Goal: Information Seeking & Learning: Learn about a topic

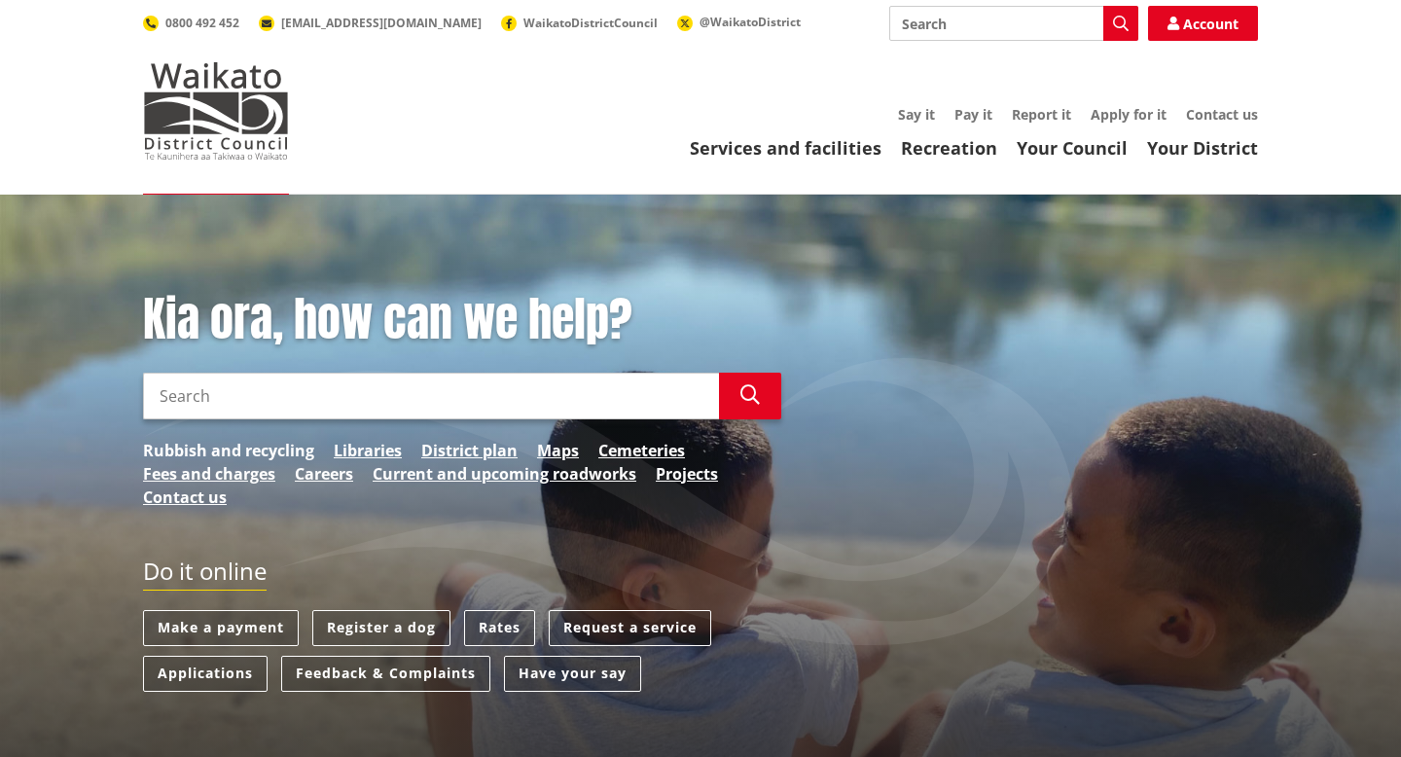
click at [252, 452] on link "Rubbish and recycling" at bounding box center [228, 450] width 171 height 23
click at [280, 443] on link "Rubbish and recycling" at bounding box center [228, 450] width 171 height 23
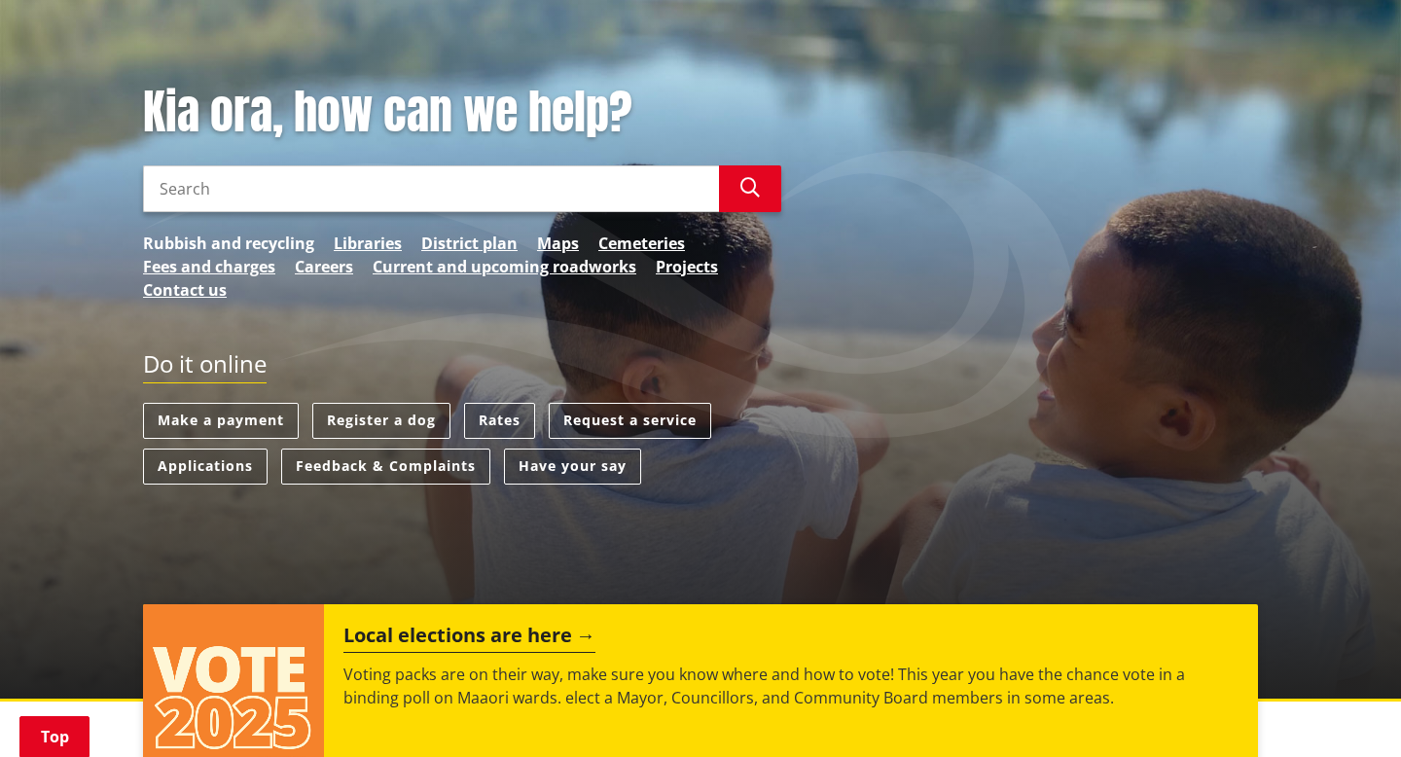
scroll to position [209, 0]
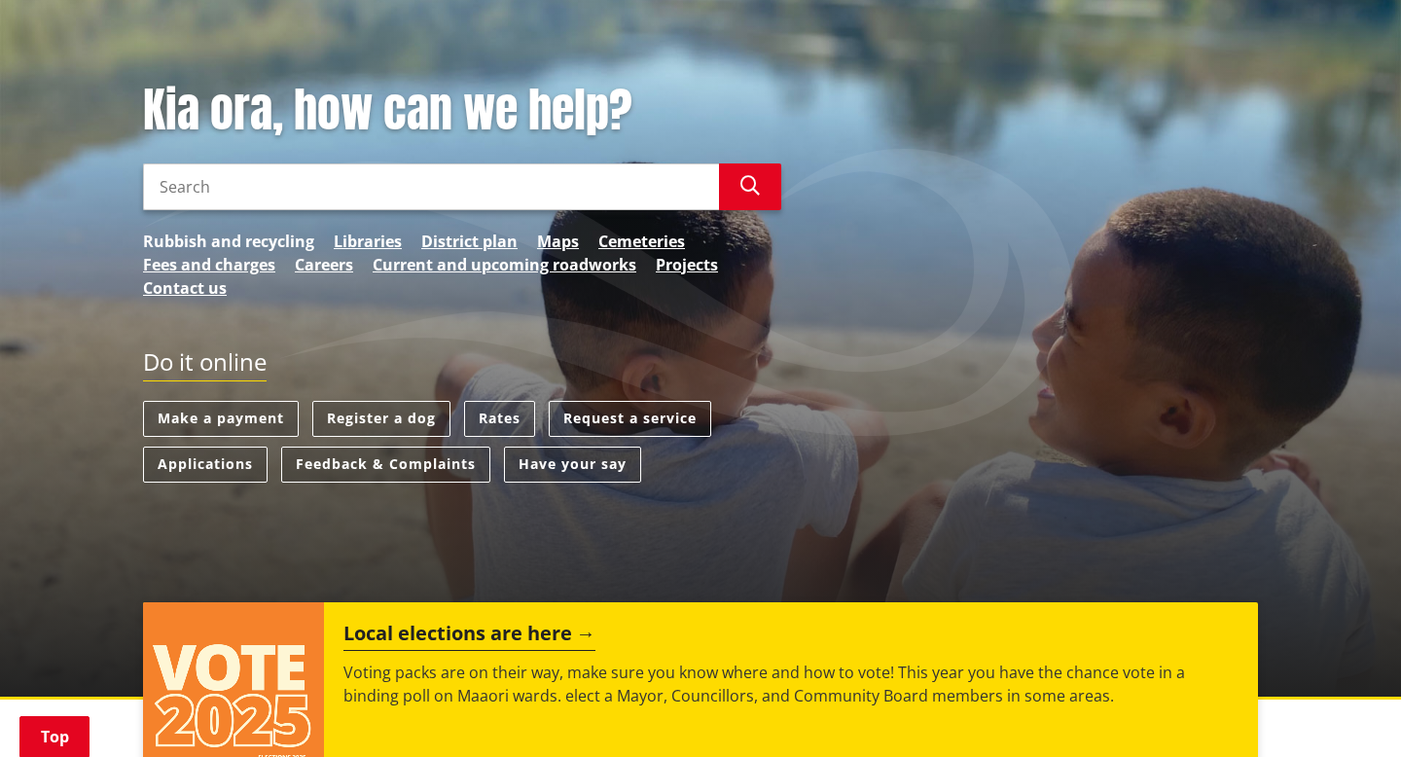
click at [227, 246] on link "Rubbish and recycling" at bounding box center [228, 241] width 171 height 23
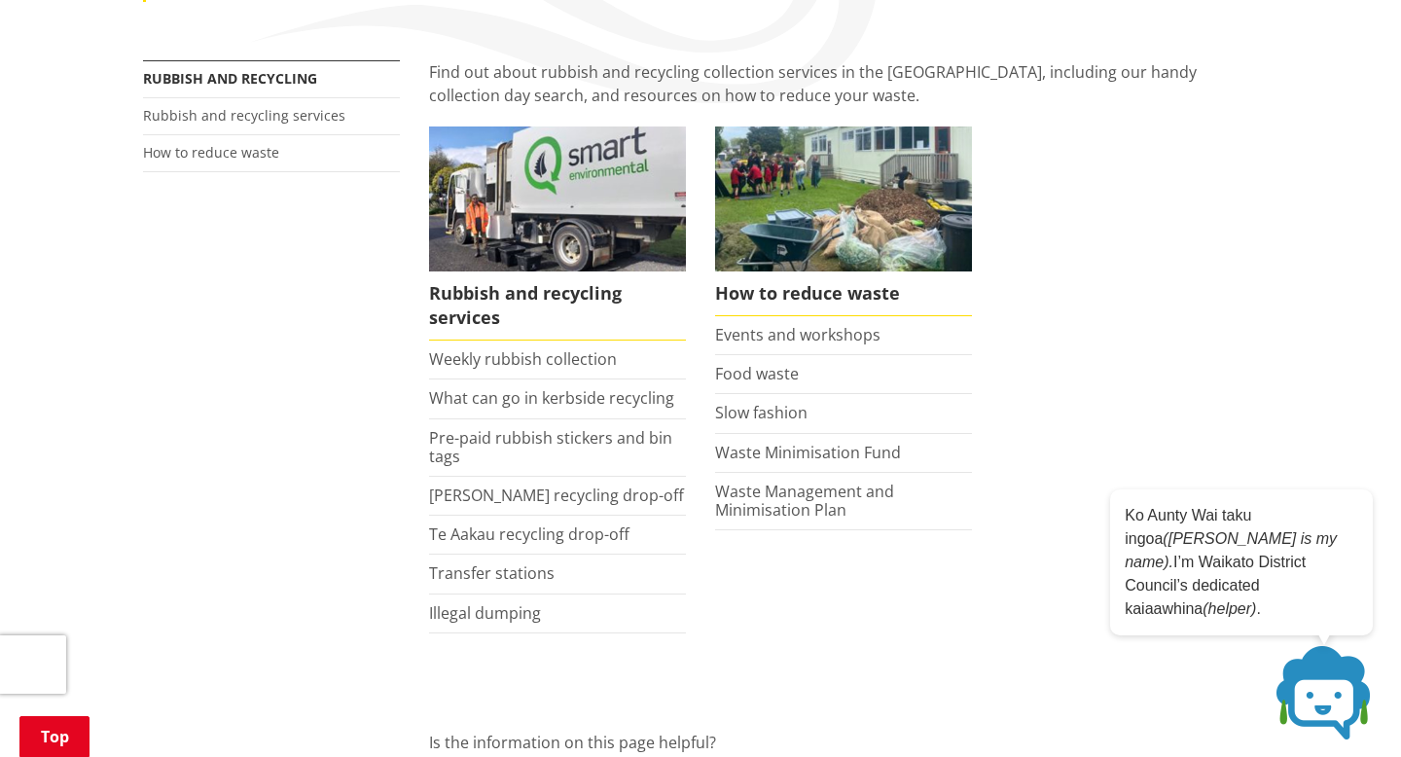
scroll to position [315, 0]
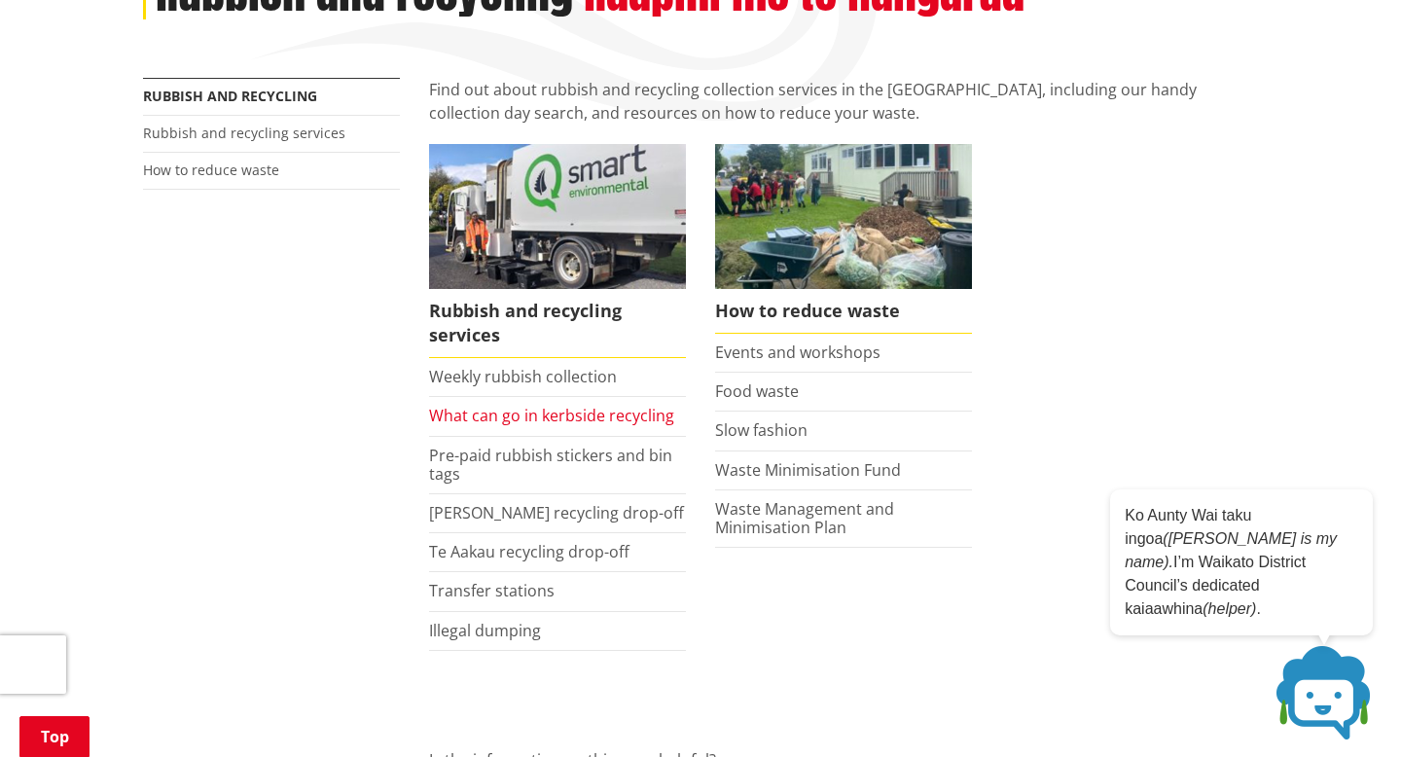
click at [559, 423] on link "What can go in kerbside recycling" at bounding box center [551, 415] width 245 height 21
click at [515, 418] on link "What can go in kerbside recycling" at bounding box center [551, 415] width 245 height 21
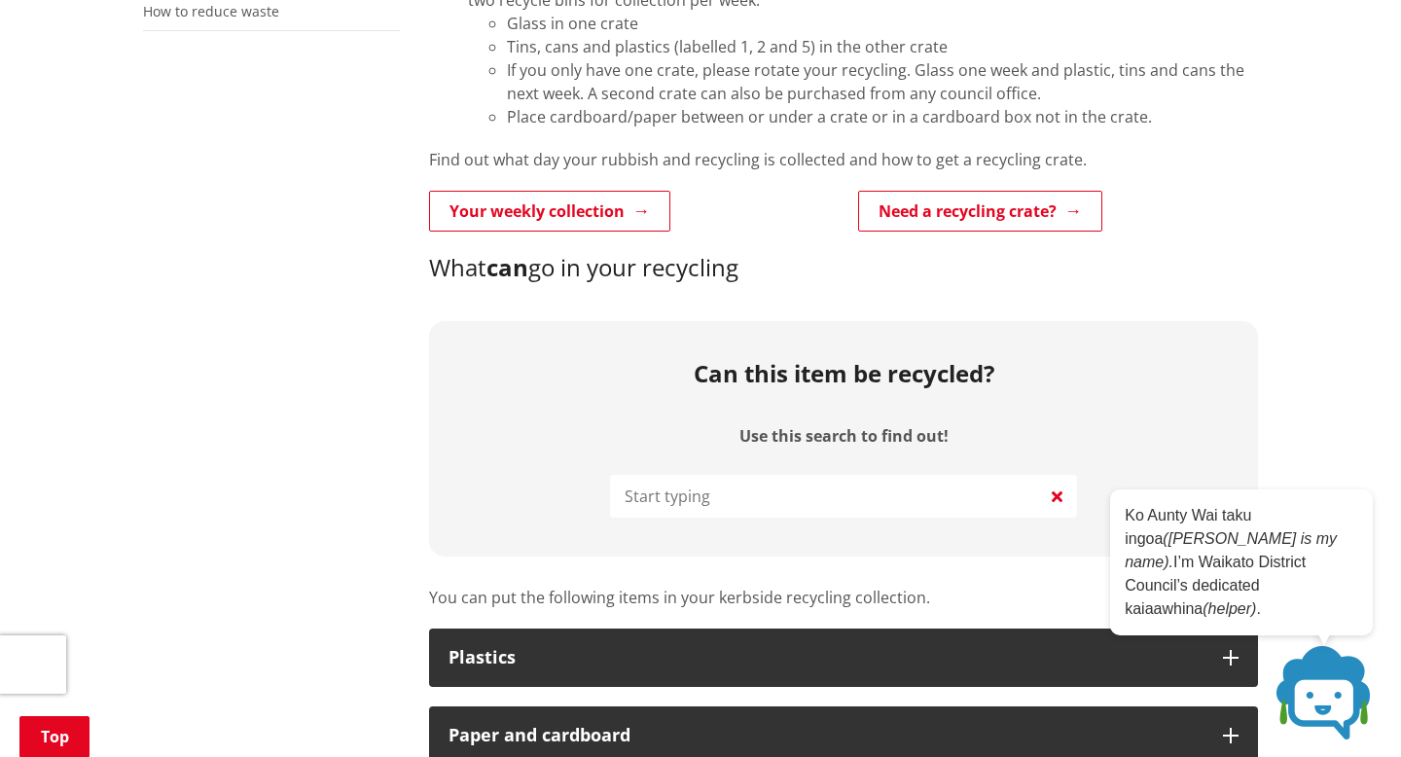
scroll to position [728, 0]
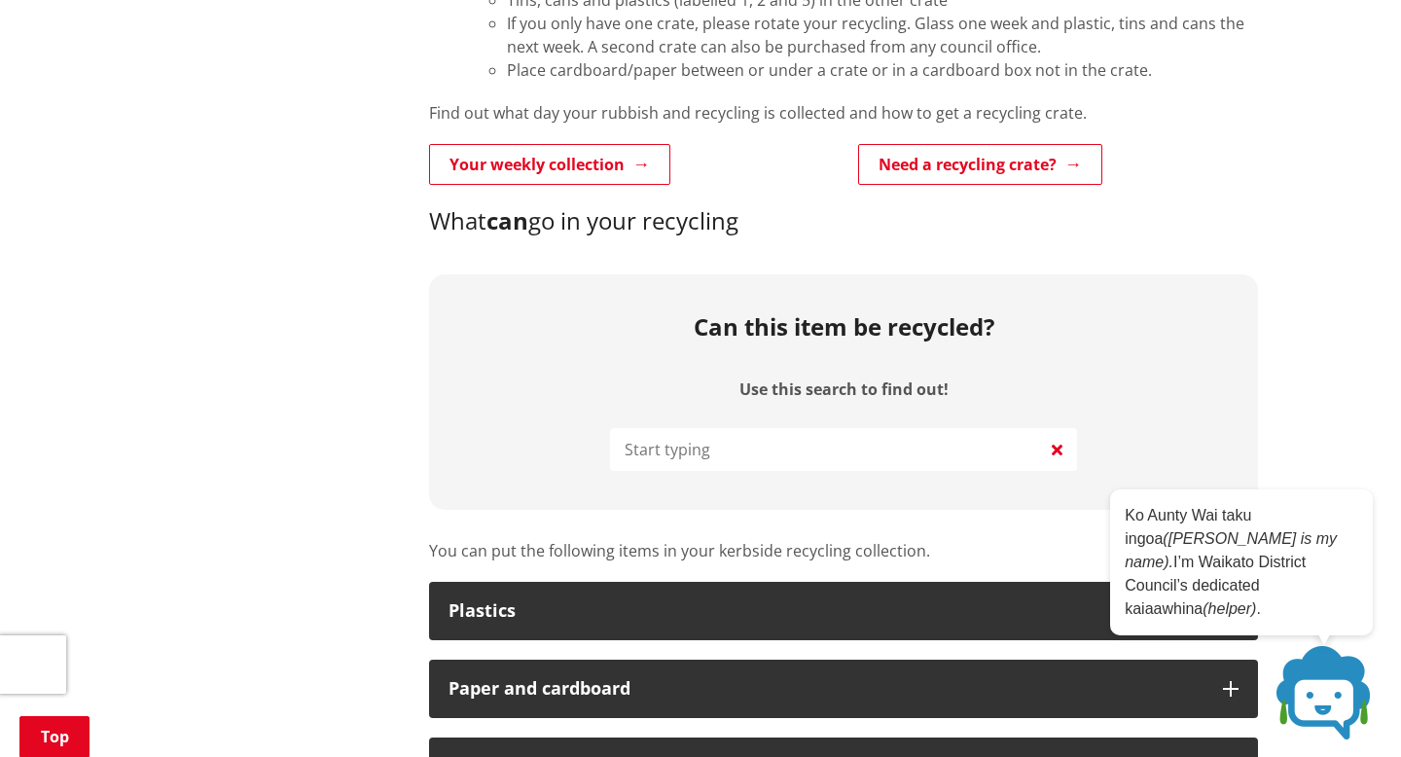
click at [680, 447] on input "Use this search to find out!" at bounding box center [843, 449] width 467 height 43
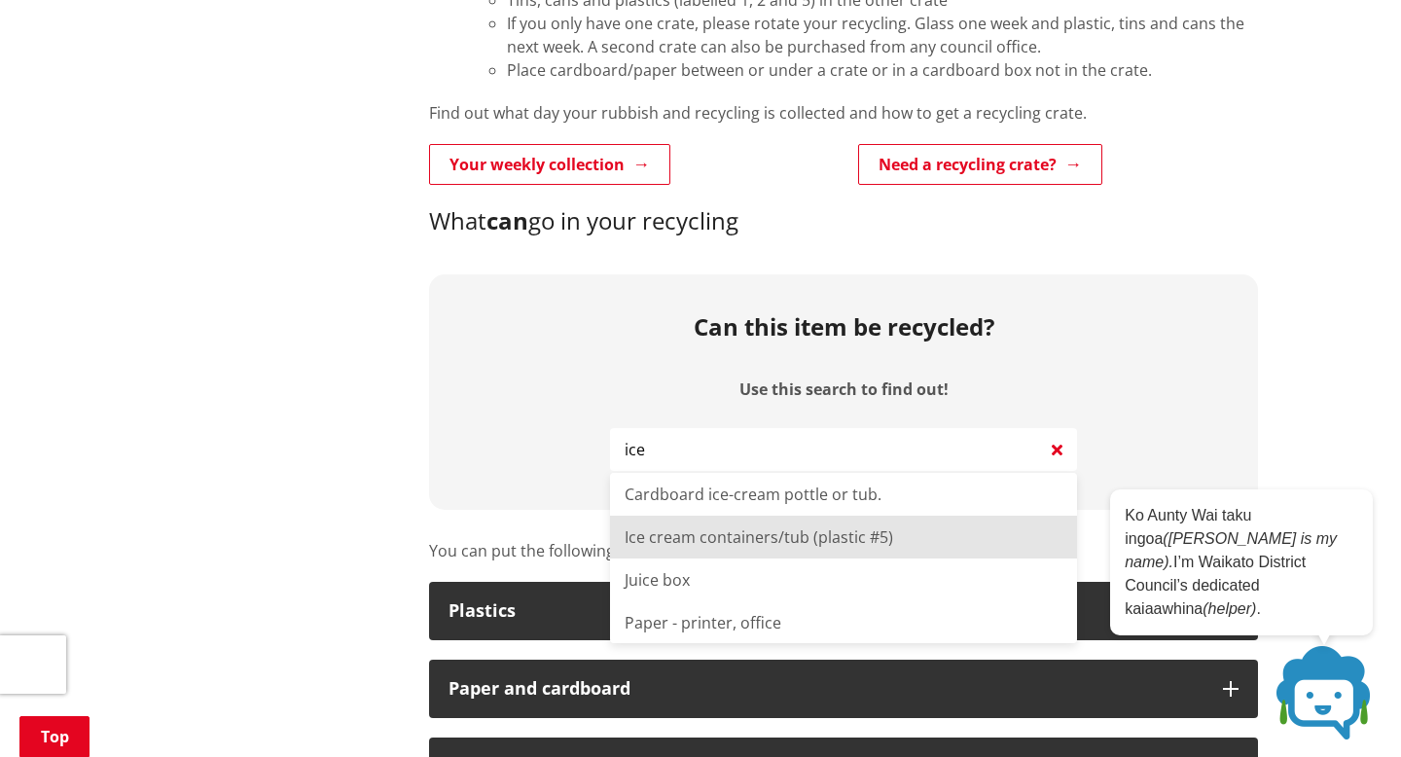
click at [739, 539] on li "Ice cream containers/tub (plastic #5)" at bounding box center [843, 536] width 467 height 43
type input "Ice cream containers/tub (plastic #5)"
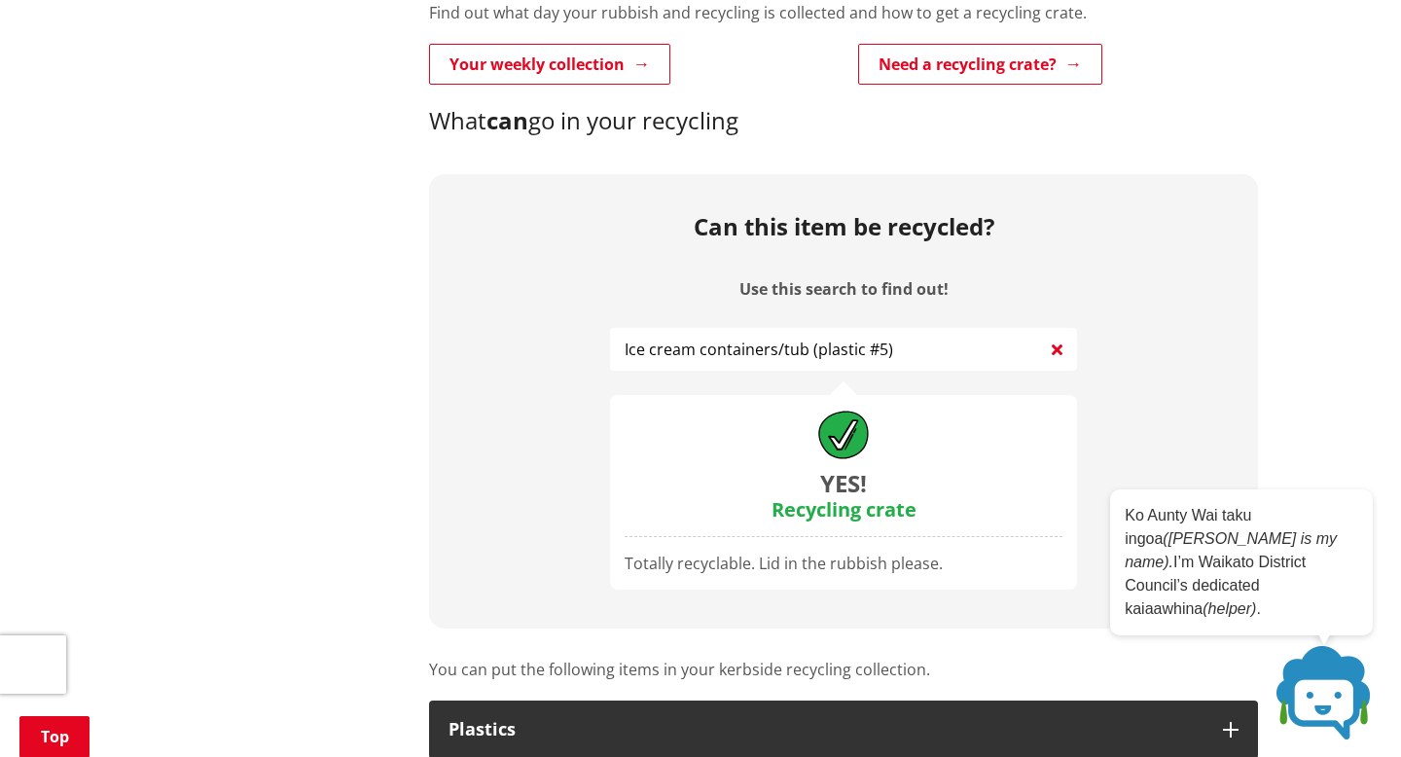
scroll to position [668, 0]
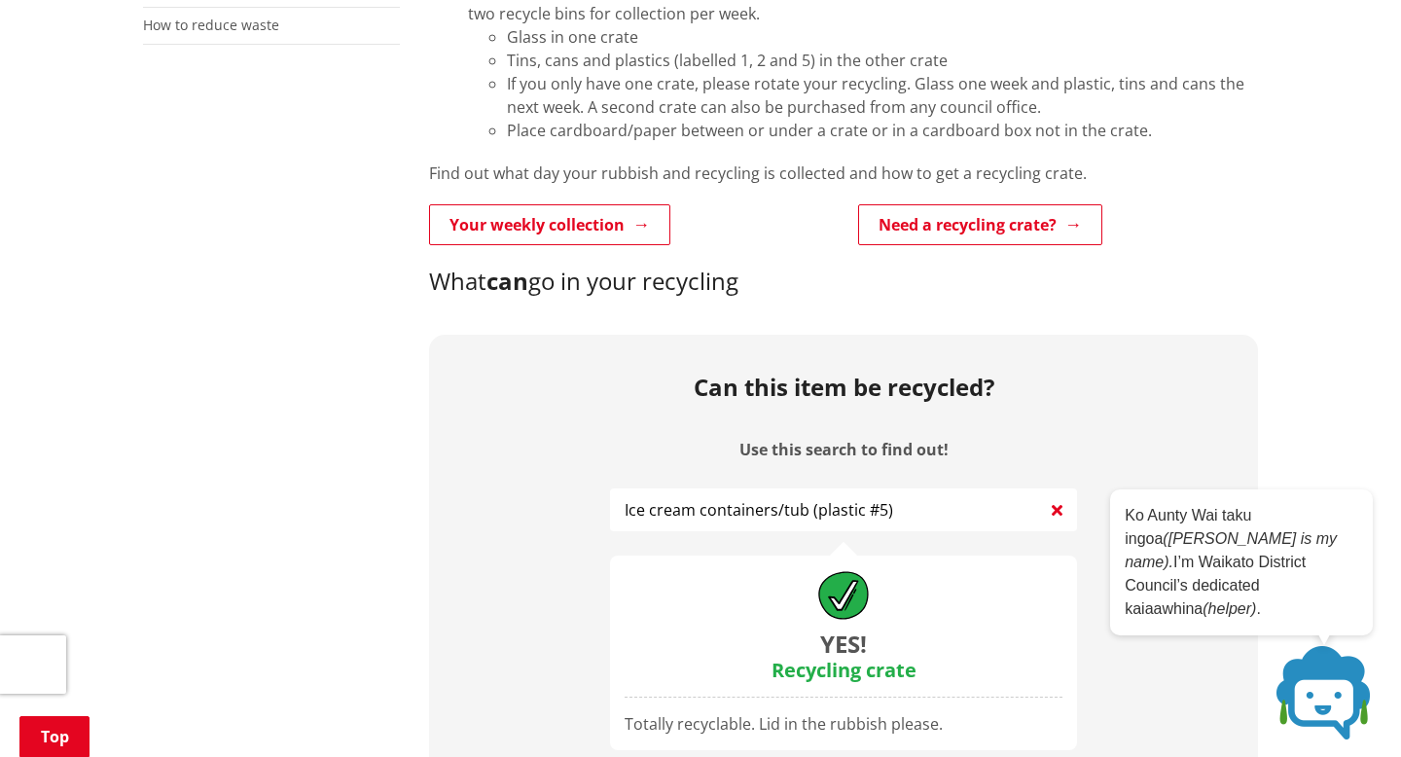
click at [1061, 511] on icon at bounding box center [1056, 509] width 11 height 23
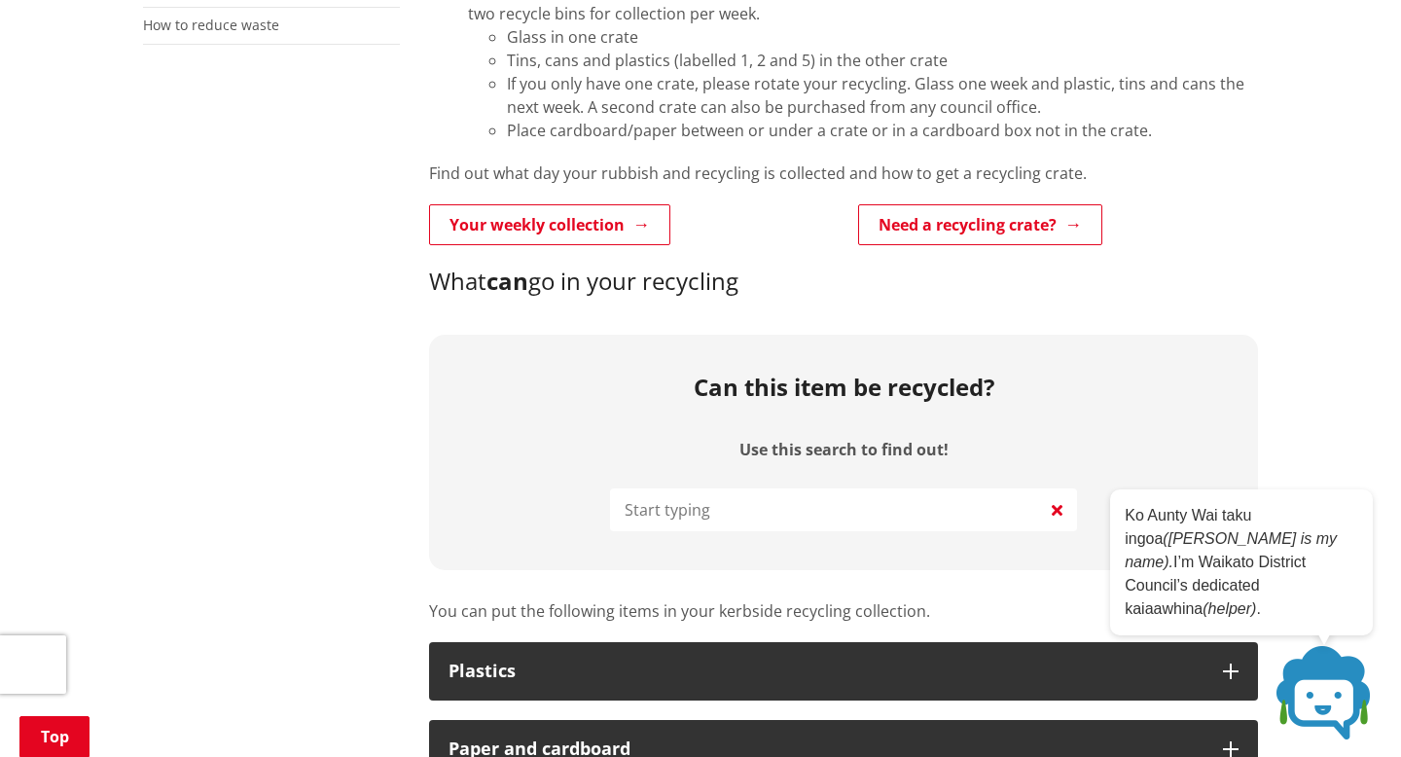
click at [1061, 511] on icon at bounding box center [1056, 509] width 11 height 23
click at [1024, 506] on input "Use this search to find out!" at bounding box center [843, 509] width 467 height 43
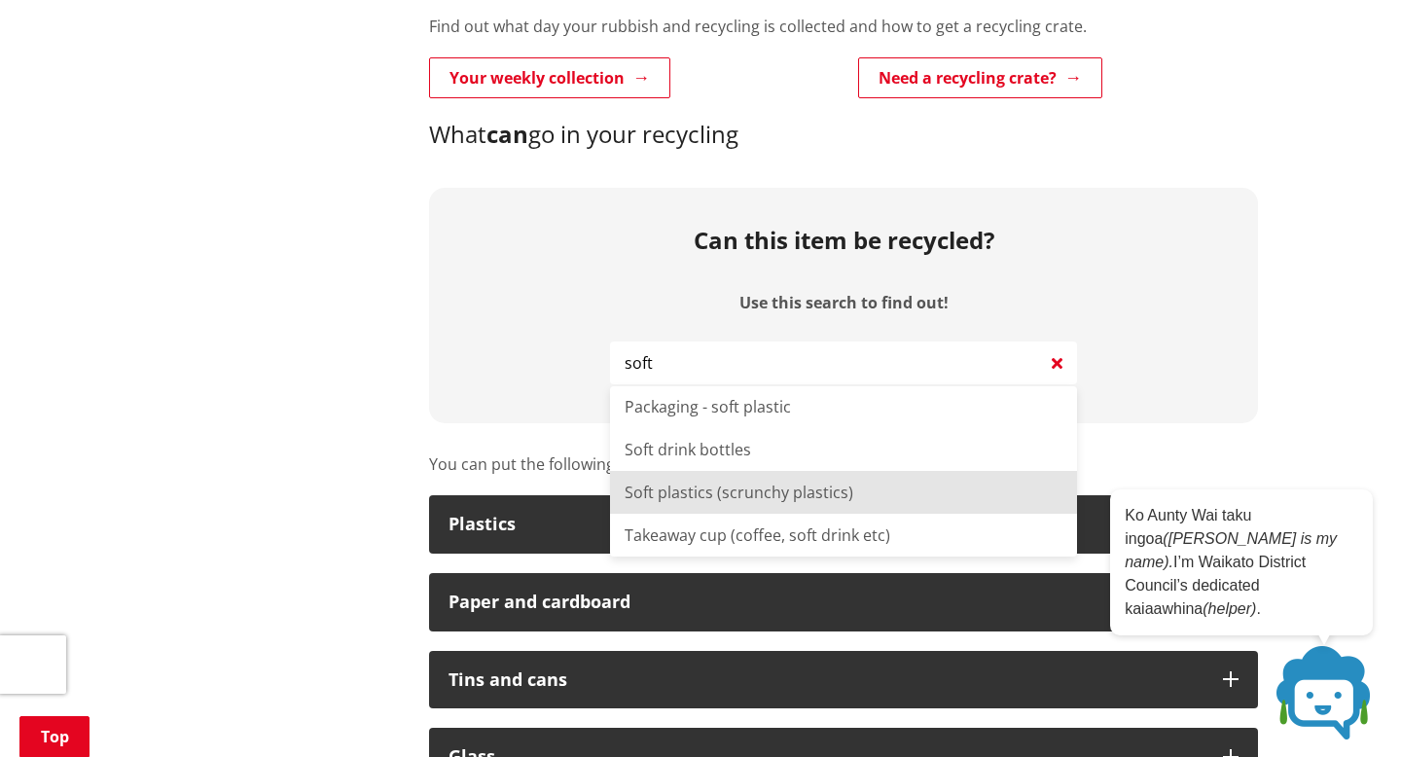
scroll to position [825, 0]
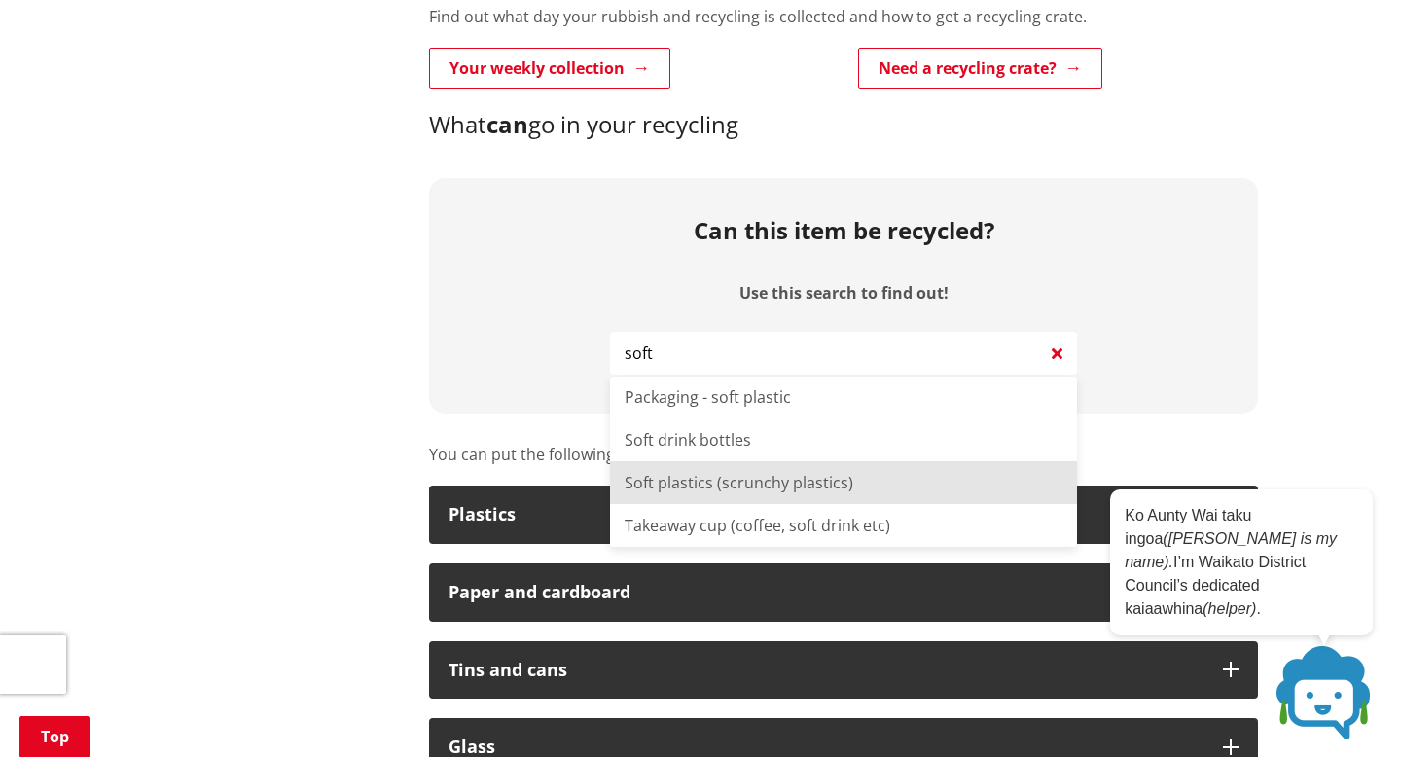
click at [939, 493] on li "Soft plastics (scrunchy plastics)" at bounding box center [843, 482] width 467 height 43
type input "Soft plastics (scrunchy plastics)"
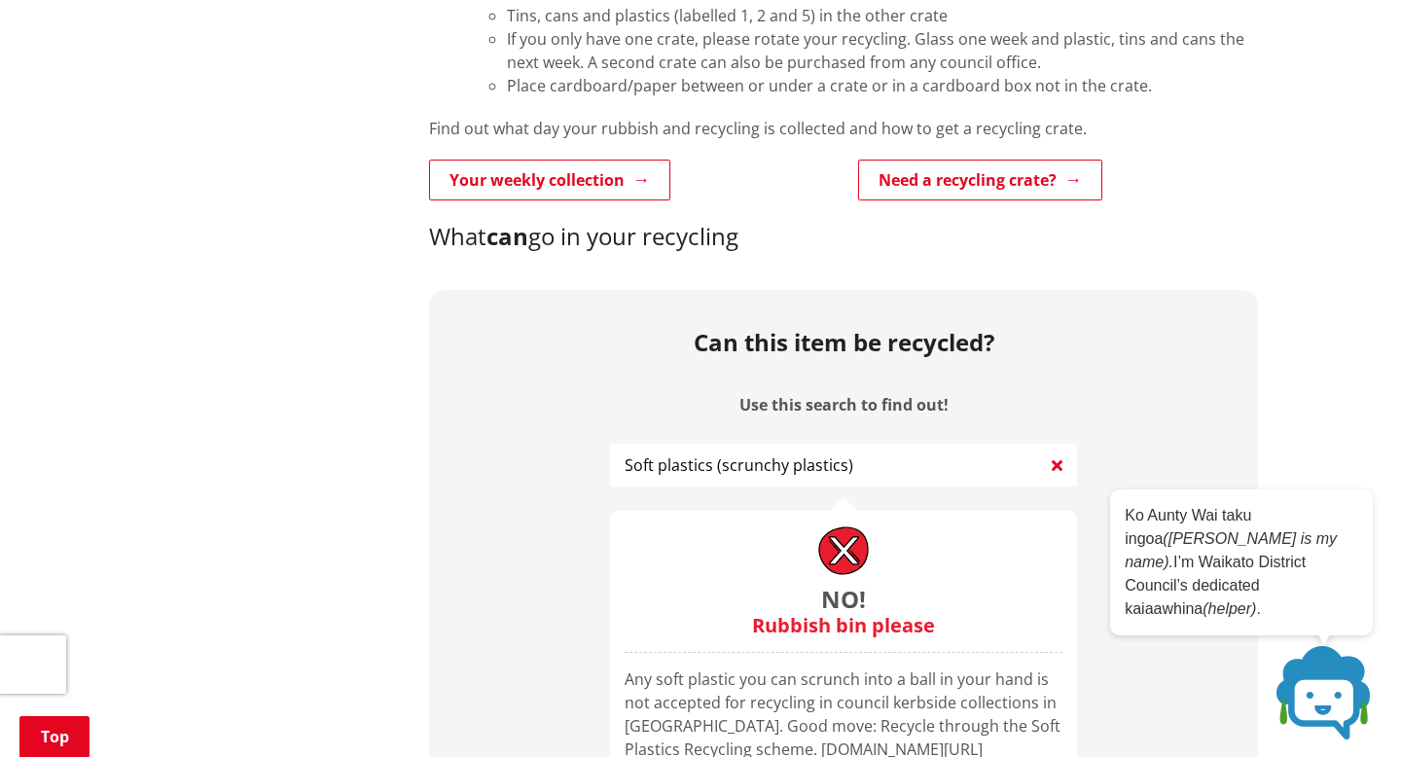
scroll to position [704, 0]
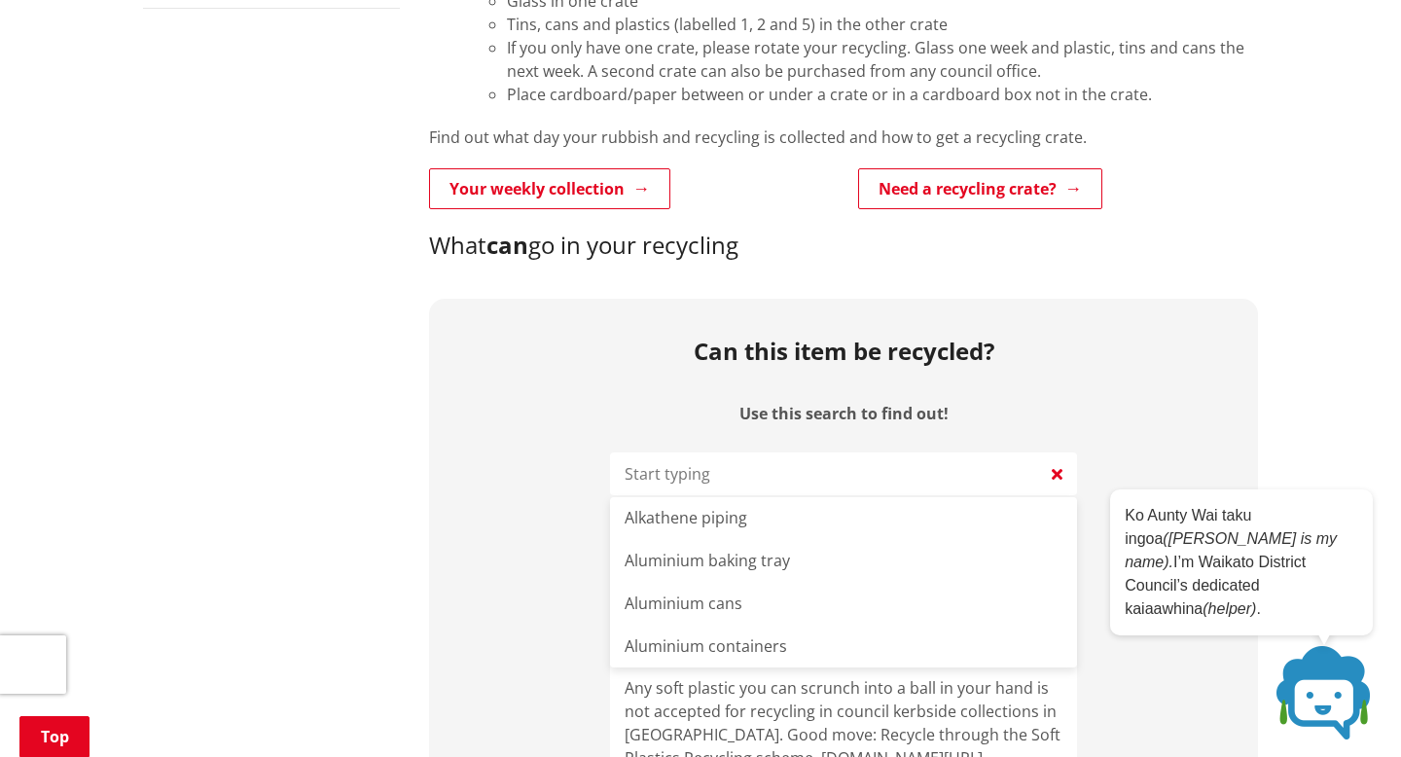
click at [939, 469] on input "Use this search to find out!" at bounding box center [843, 473] width 467 height 43
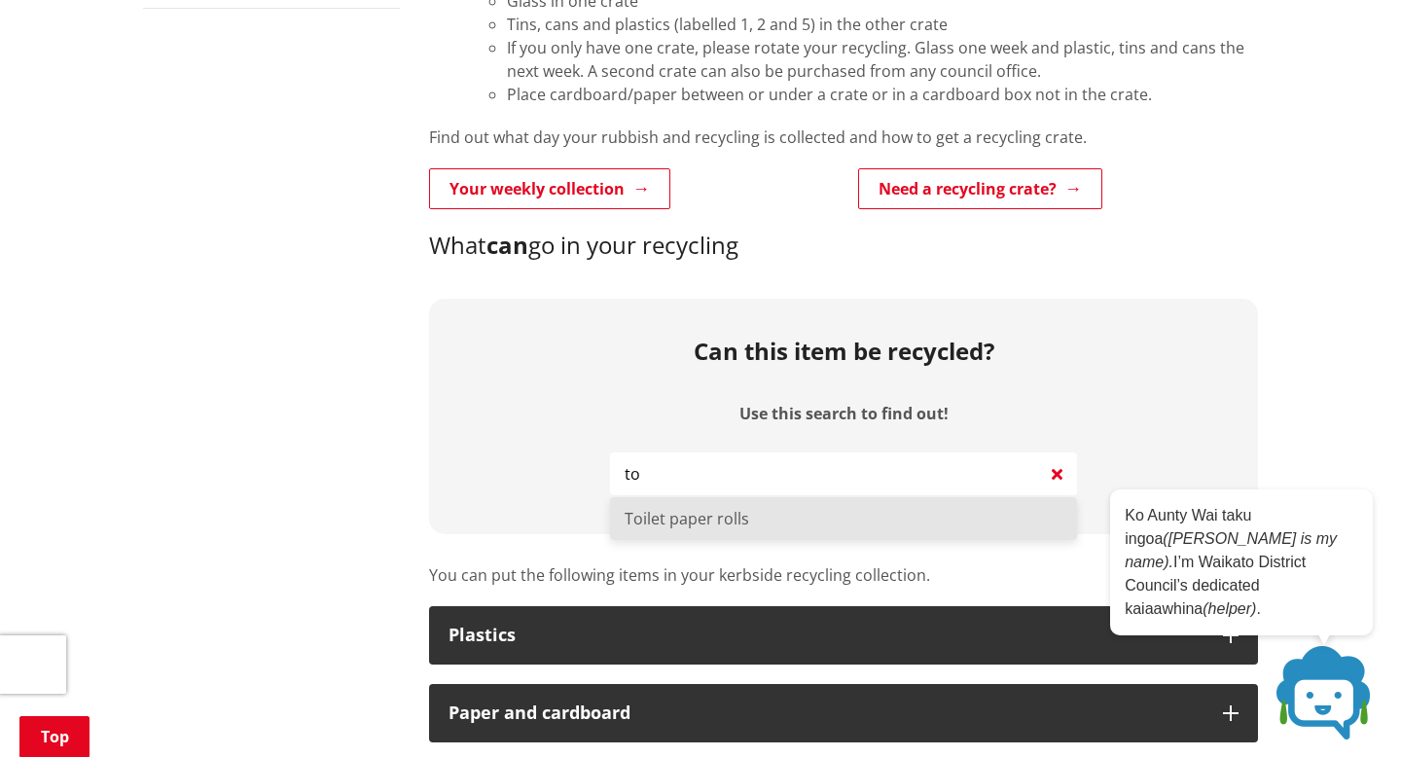
type input "t"
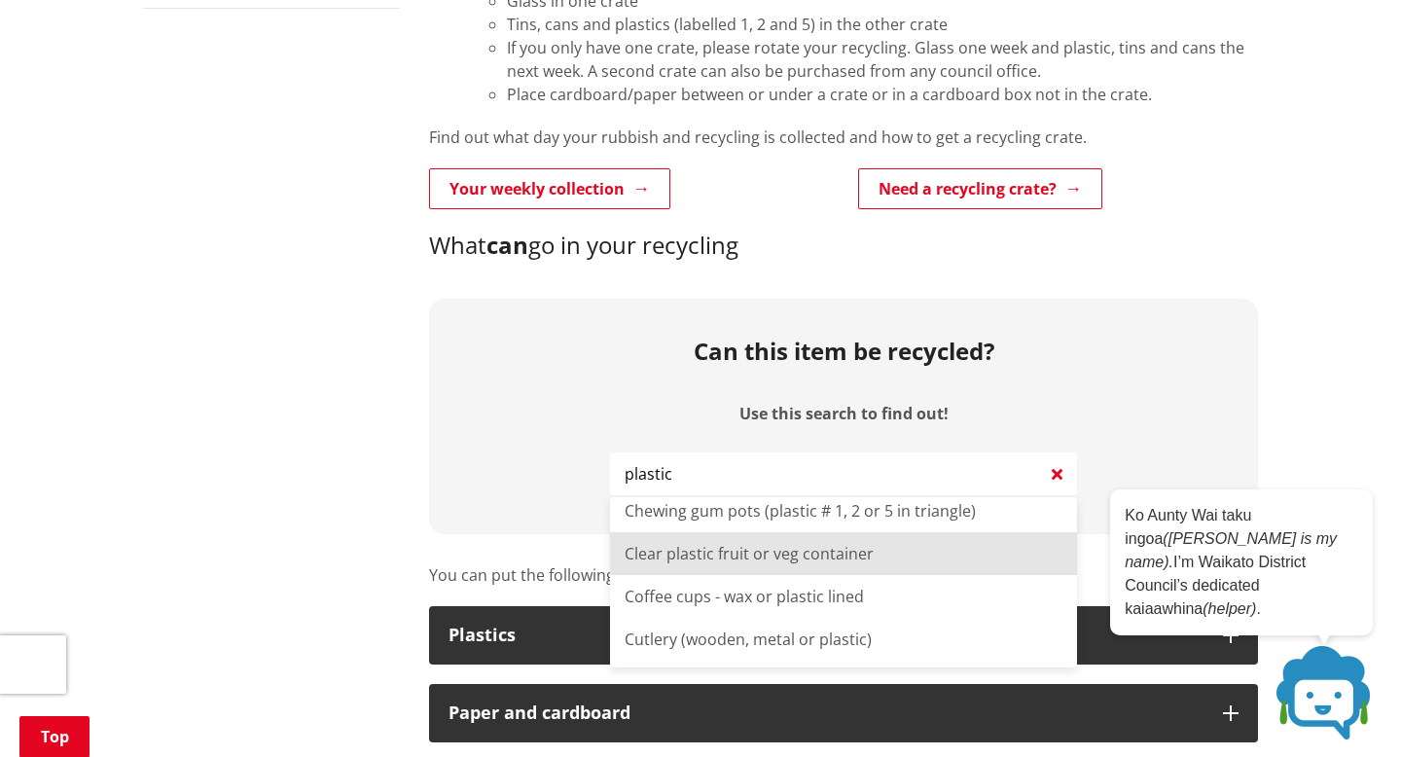
scroll to position [135, 0]
click at [871, 563] on li "Clear plastic fruit or veg container" at bounding box center [843, 554] width 467 height 43
type input "Clear plastic fruit or veg container"
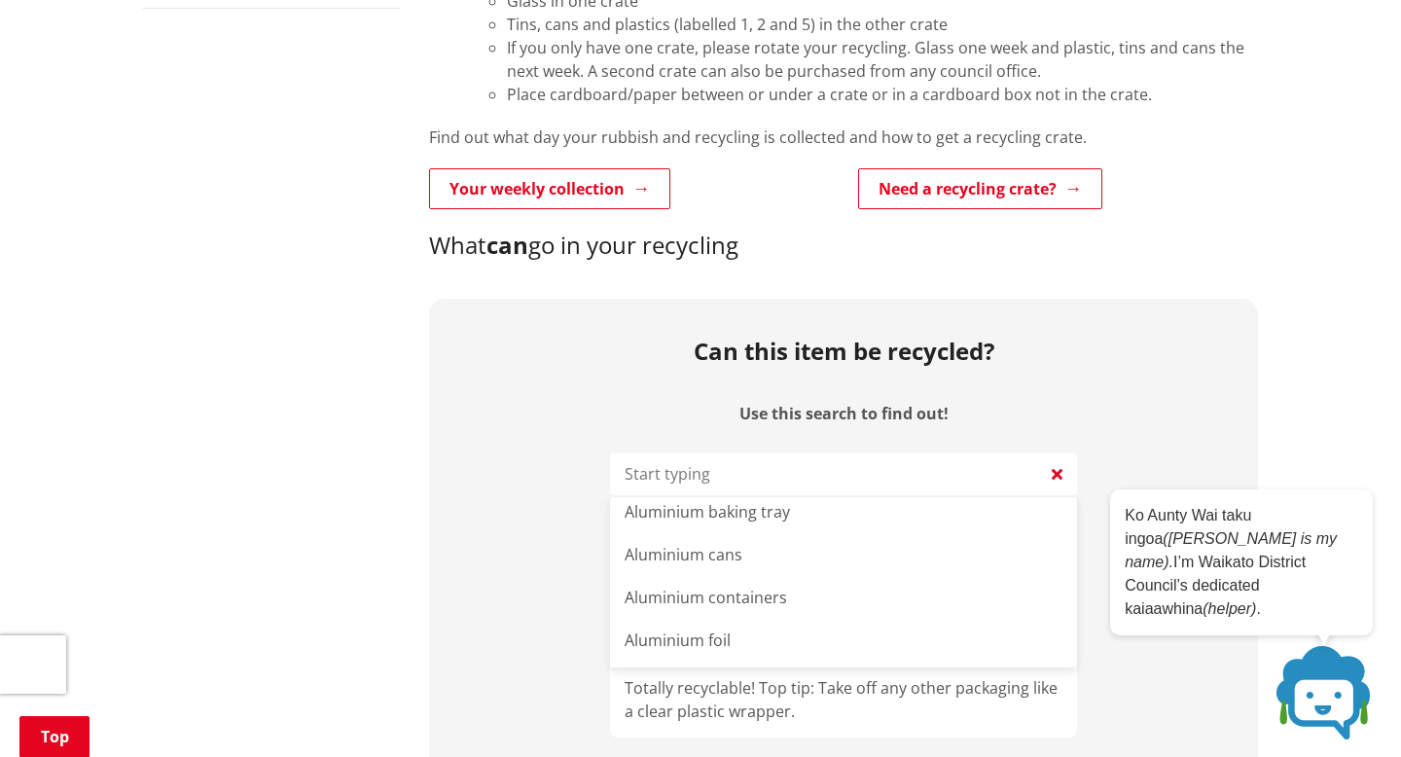
click at [940, 476] on input "Use this search to find out!" at bounding box center [843, 473] width 467 height 43
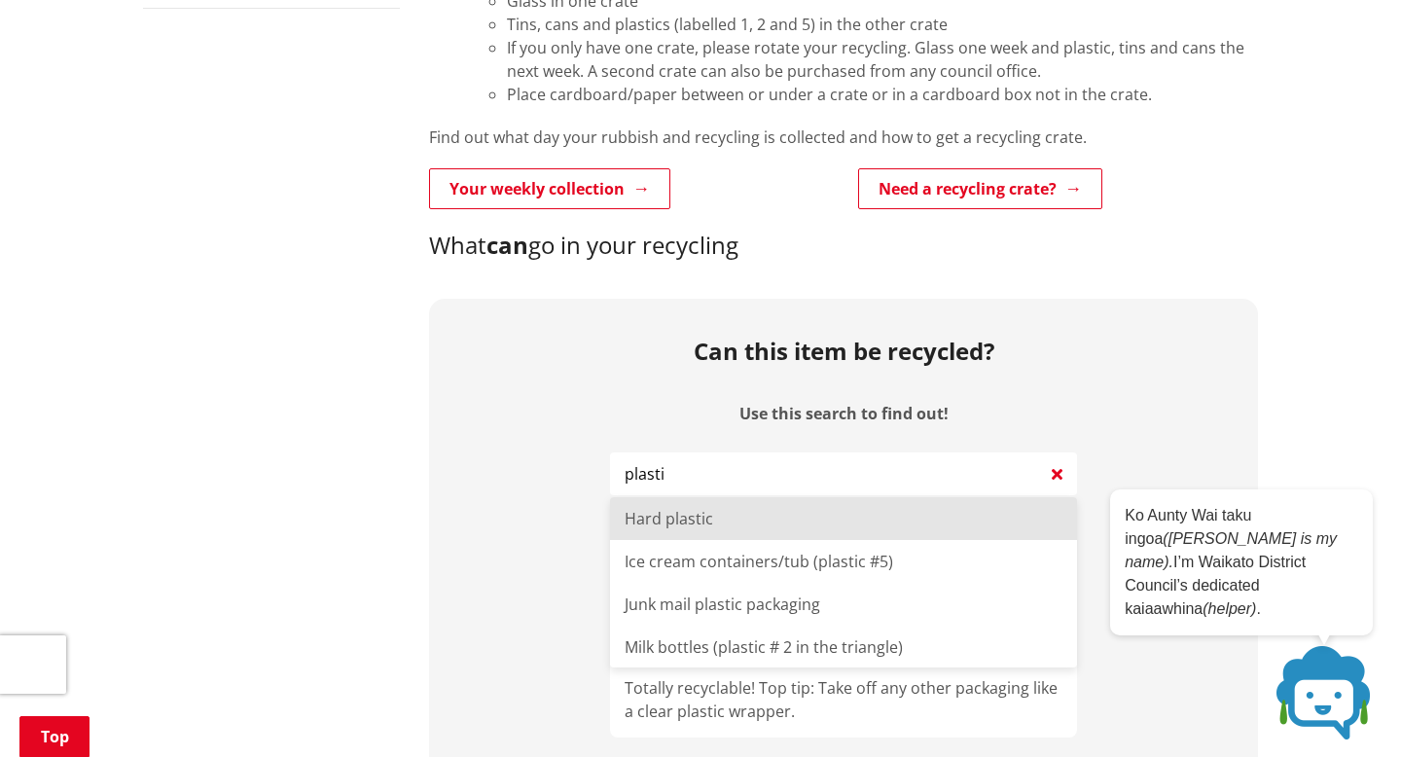
scroll to position [380, 0]
click at [959, 532] on li "Hard plastic" at bounding box center [843, 523] width 467 height 43
type input "Hard plastic"
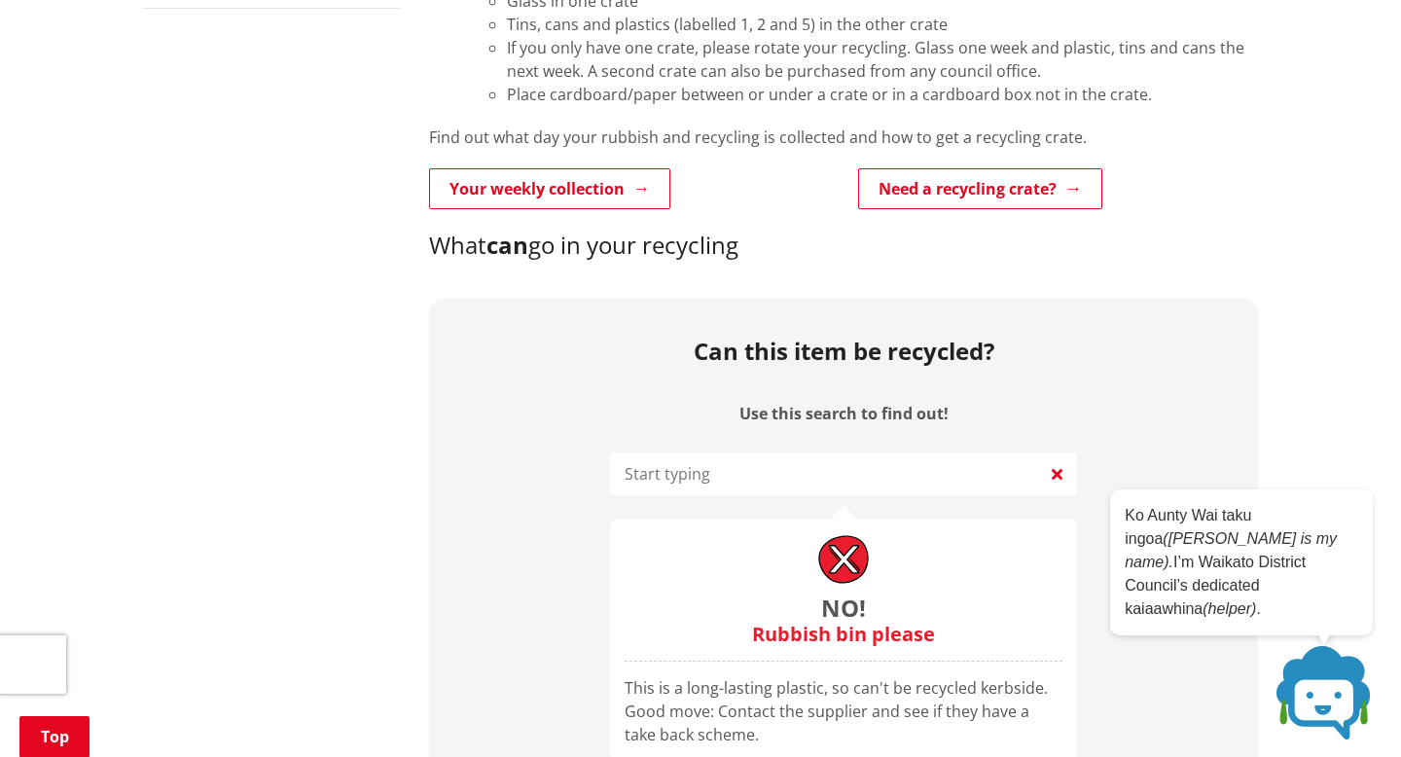
click at [799, 465] on input "Use this search to find out!" at bounding box center [843, 473] width 467 height 43
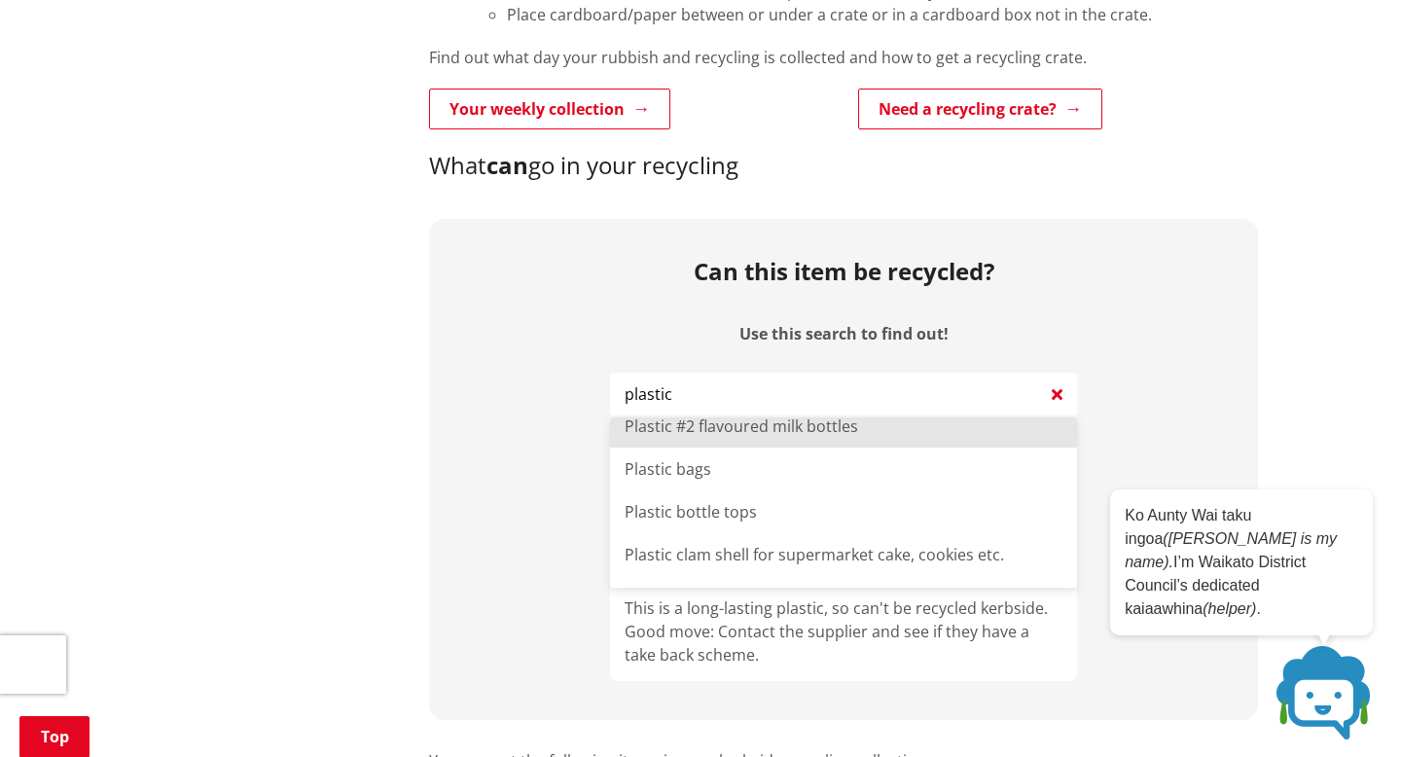
scroll to position [738, 0]
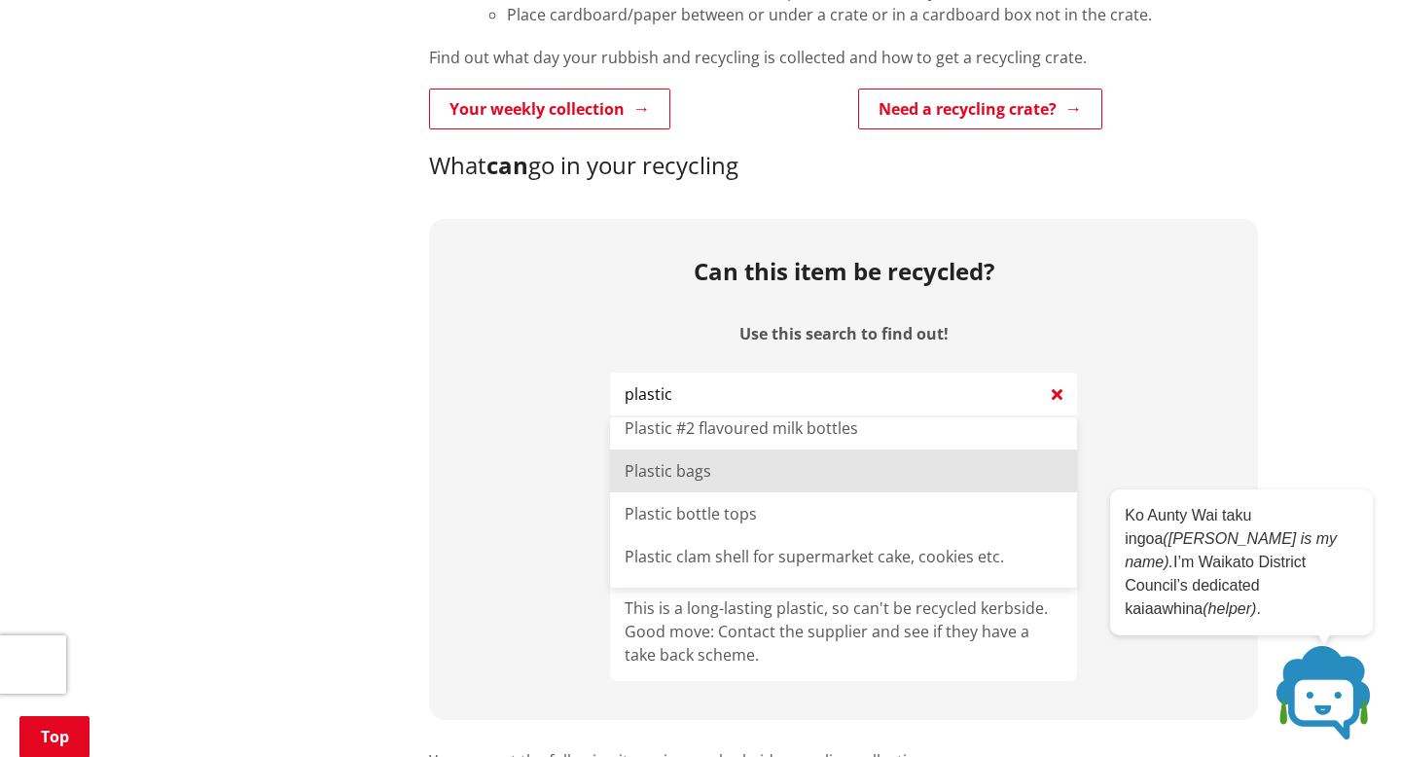
click at [784, 479] on li "Plastic bags" at bounding box center [843, 470] width 467 height 43
type input "Plastic bags"
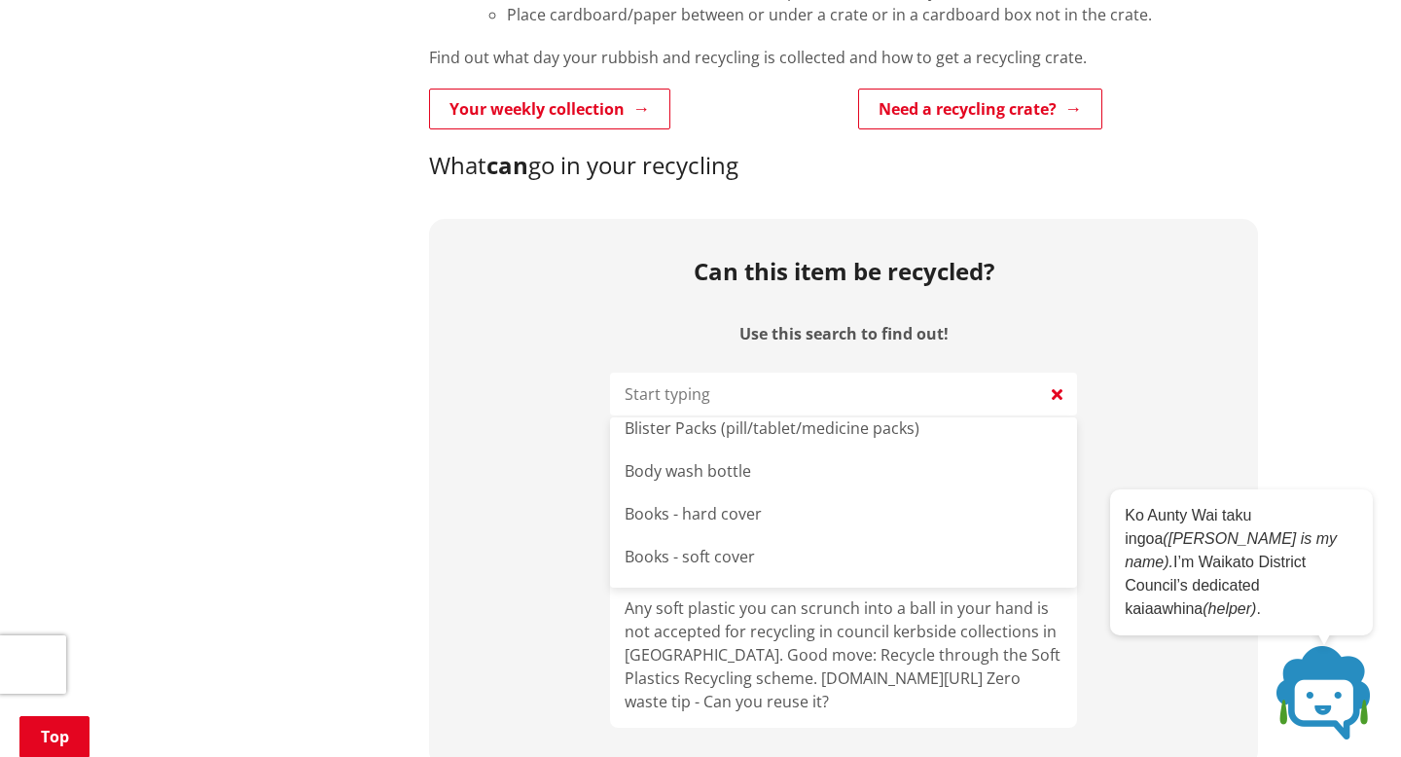
click at [765, 389] on input "Use this search to find out!" at bounding box center [843, 394] width 467 height 43
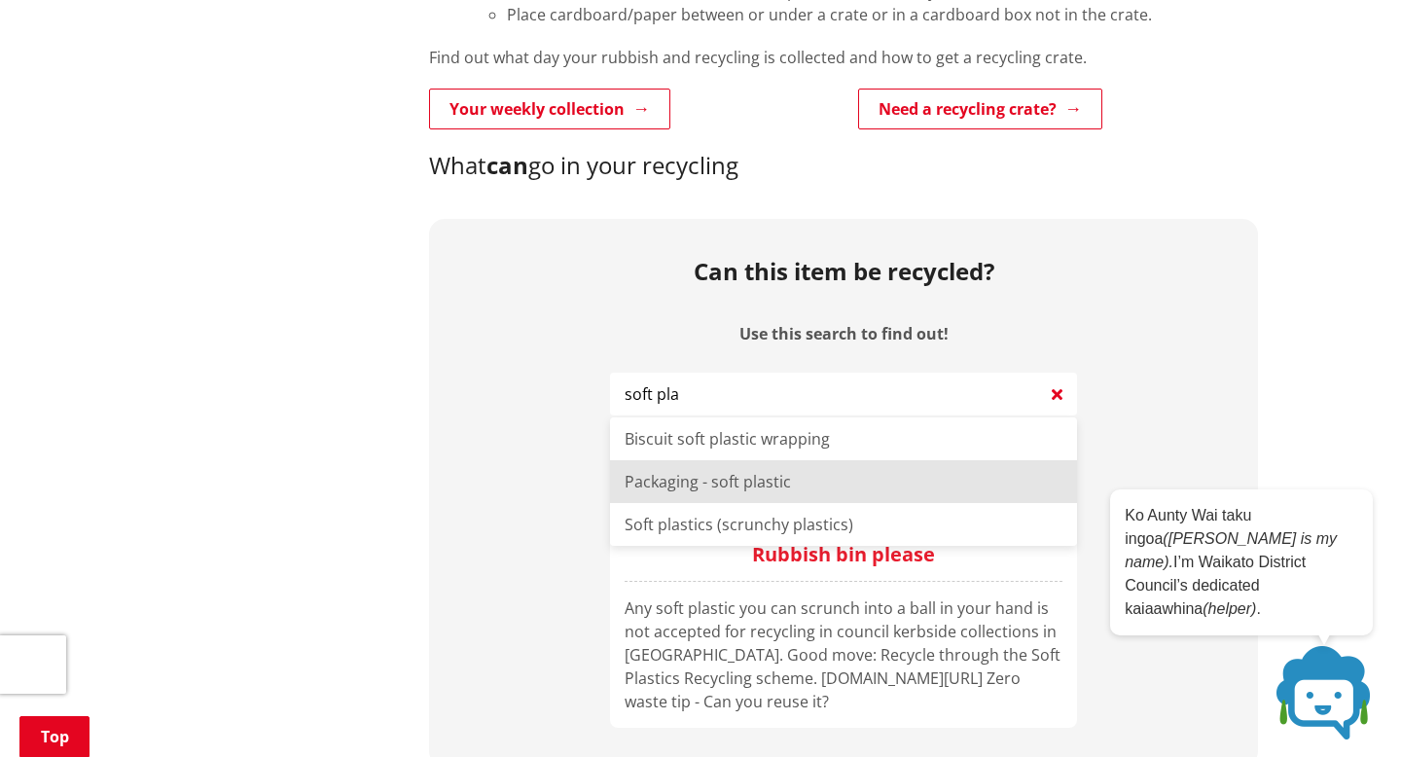
click at [760, 481] on li "Packaging - soft plastic" at bounding box center [843, 481] width 467 height 43
type input "Packaging - soft plastic"
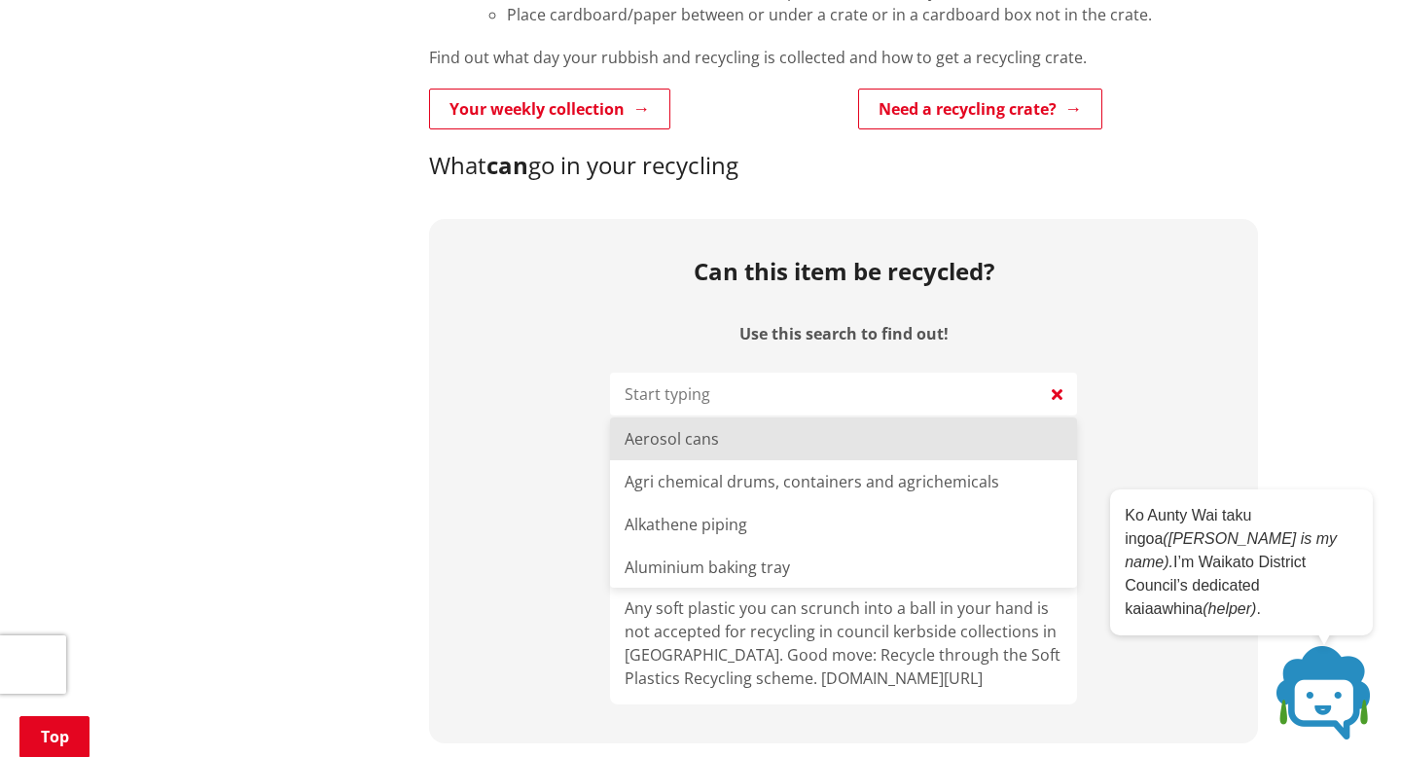
click at [1014, 391] on input "Use this search to find out!" at bounding box center [843, 394] width 467 height 43
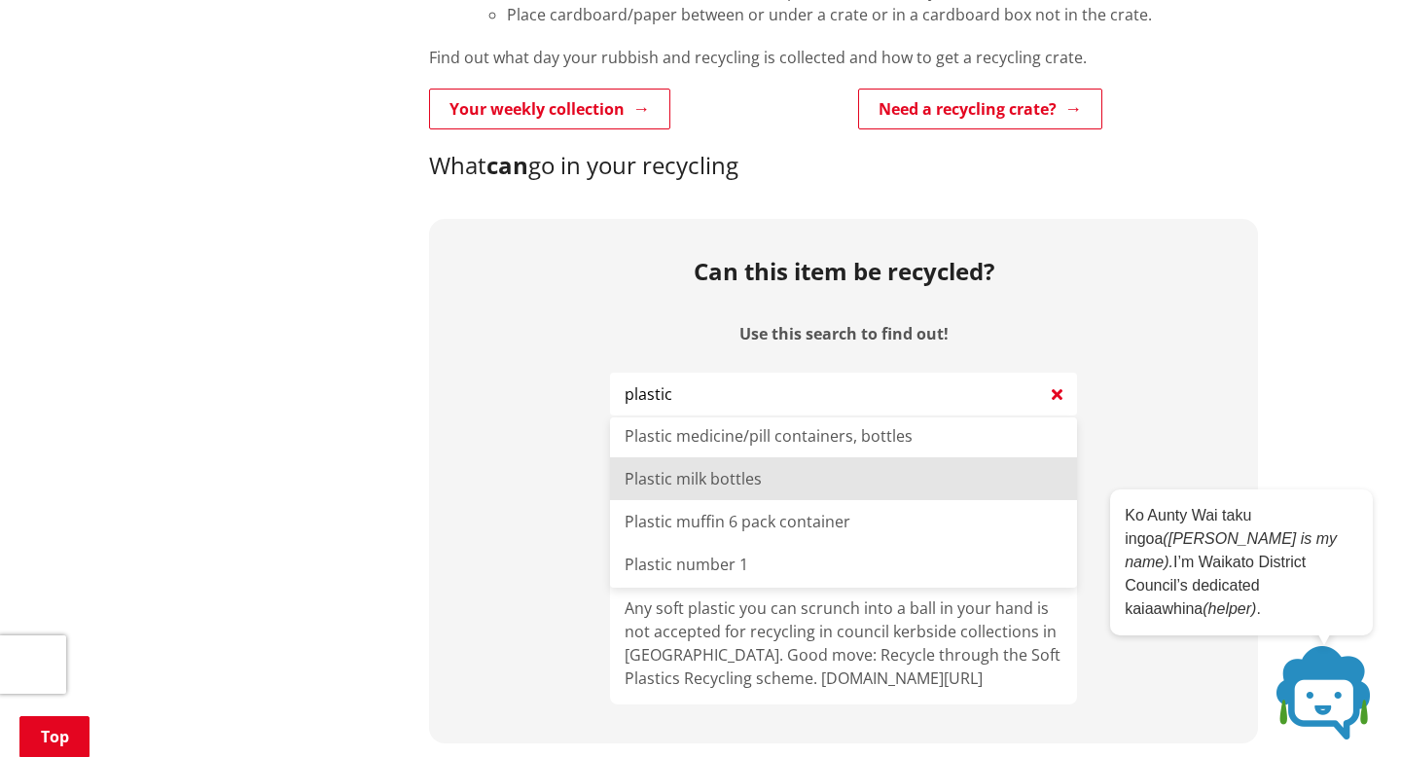
scroll to position [1315, 0]
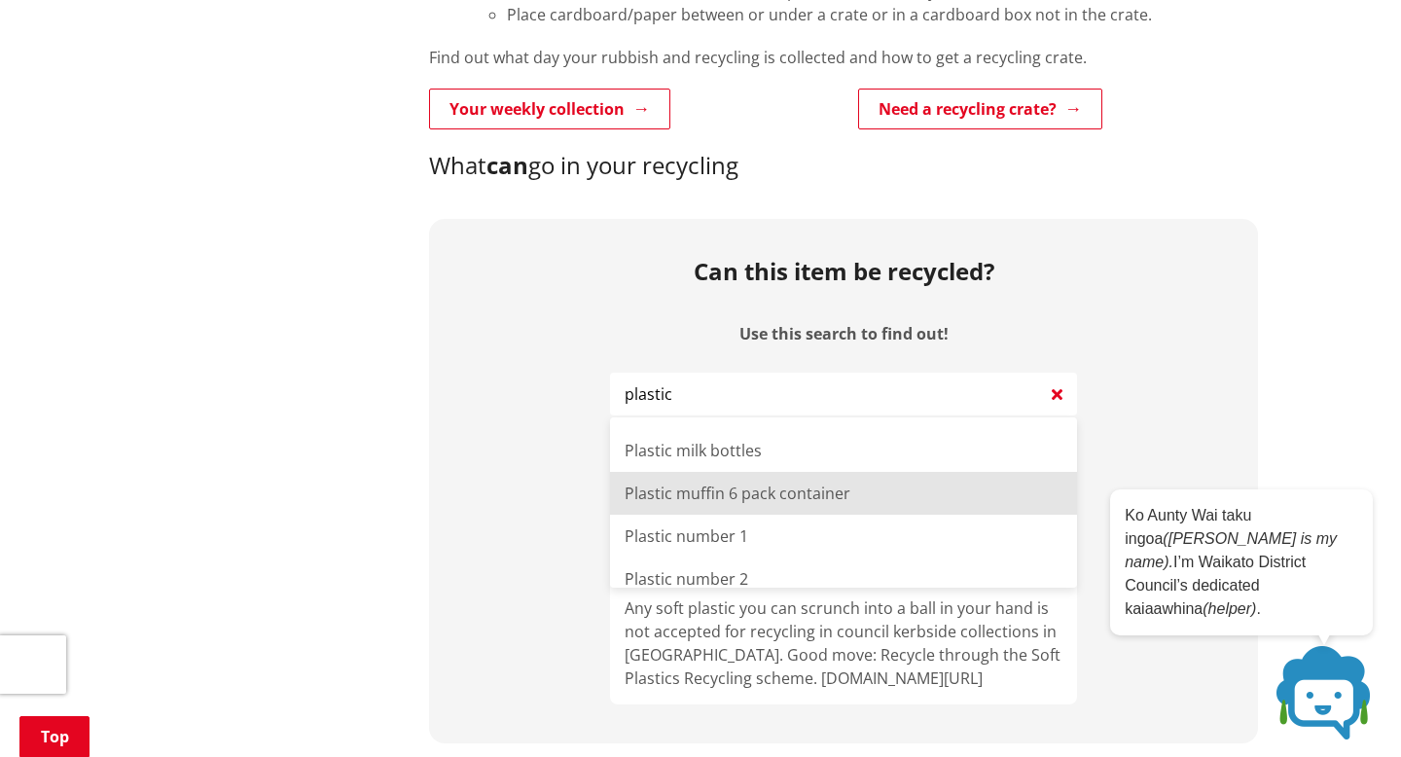
click at [975, 497] on li "Plastic muffin 6 pack container" at bounding box center [843, 493] width 467 height 43
type input "Plastic muffin 6 pack container"
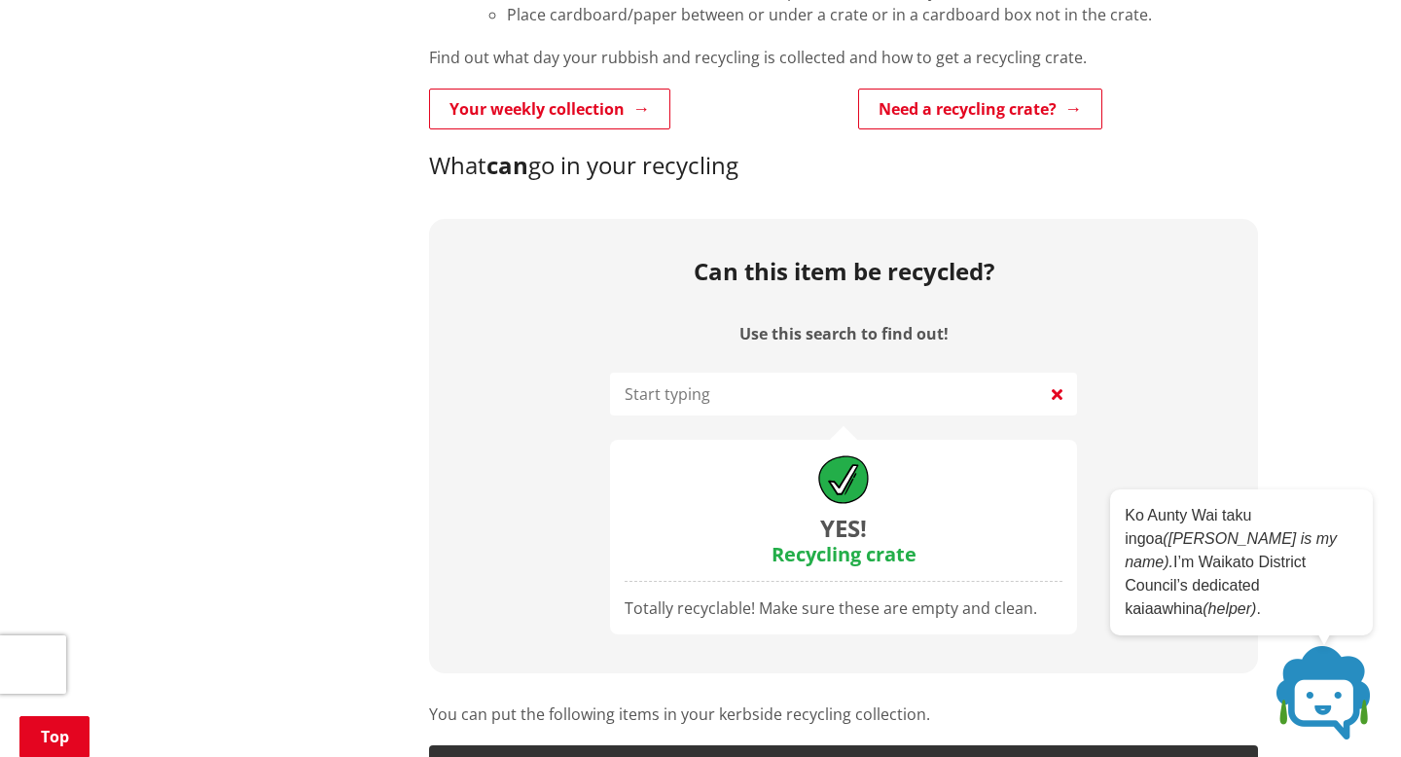
click at [971, 394] on input "Use this search to find out!" at bounding box center [843, 394] width 467 height 43
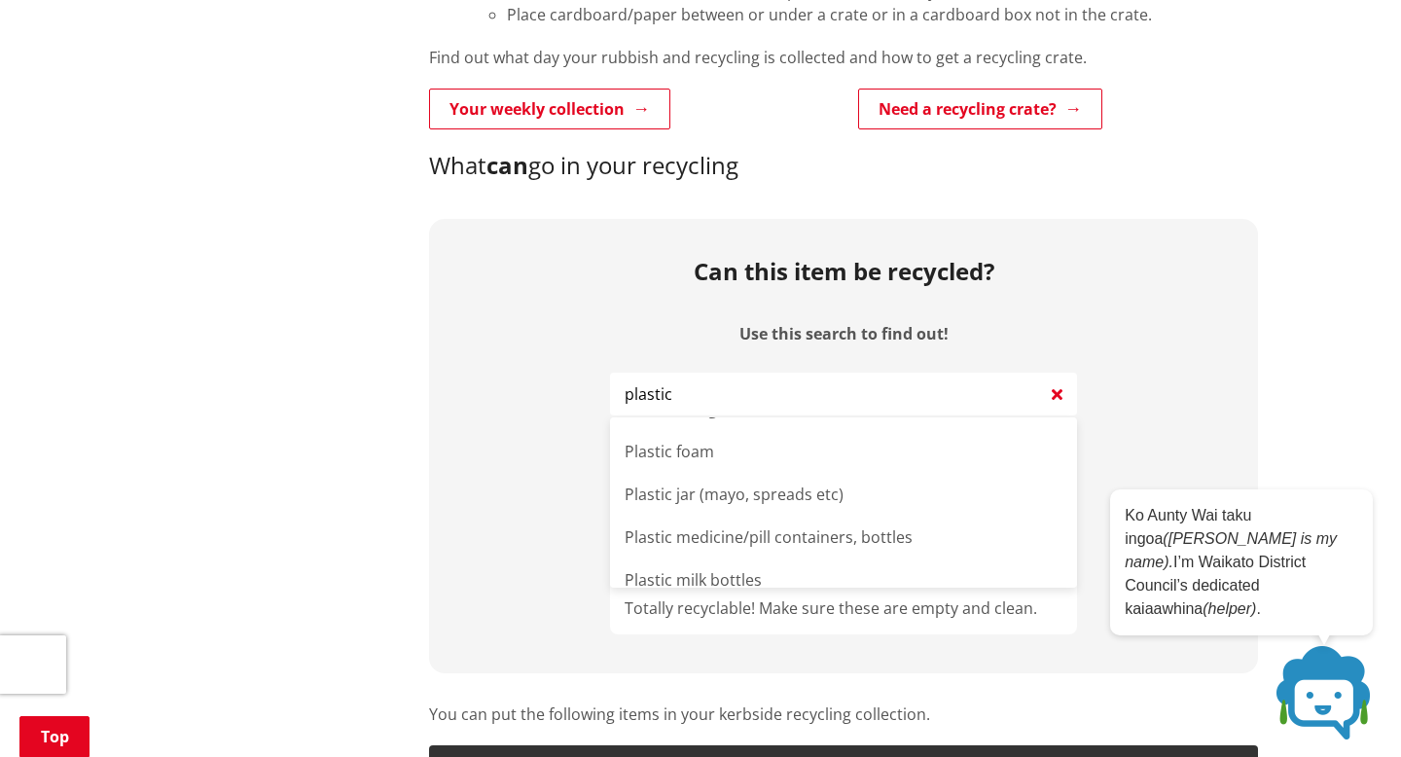
scroll to position [1198, 0]
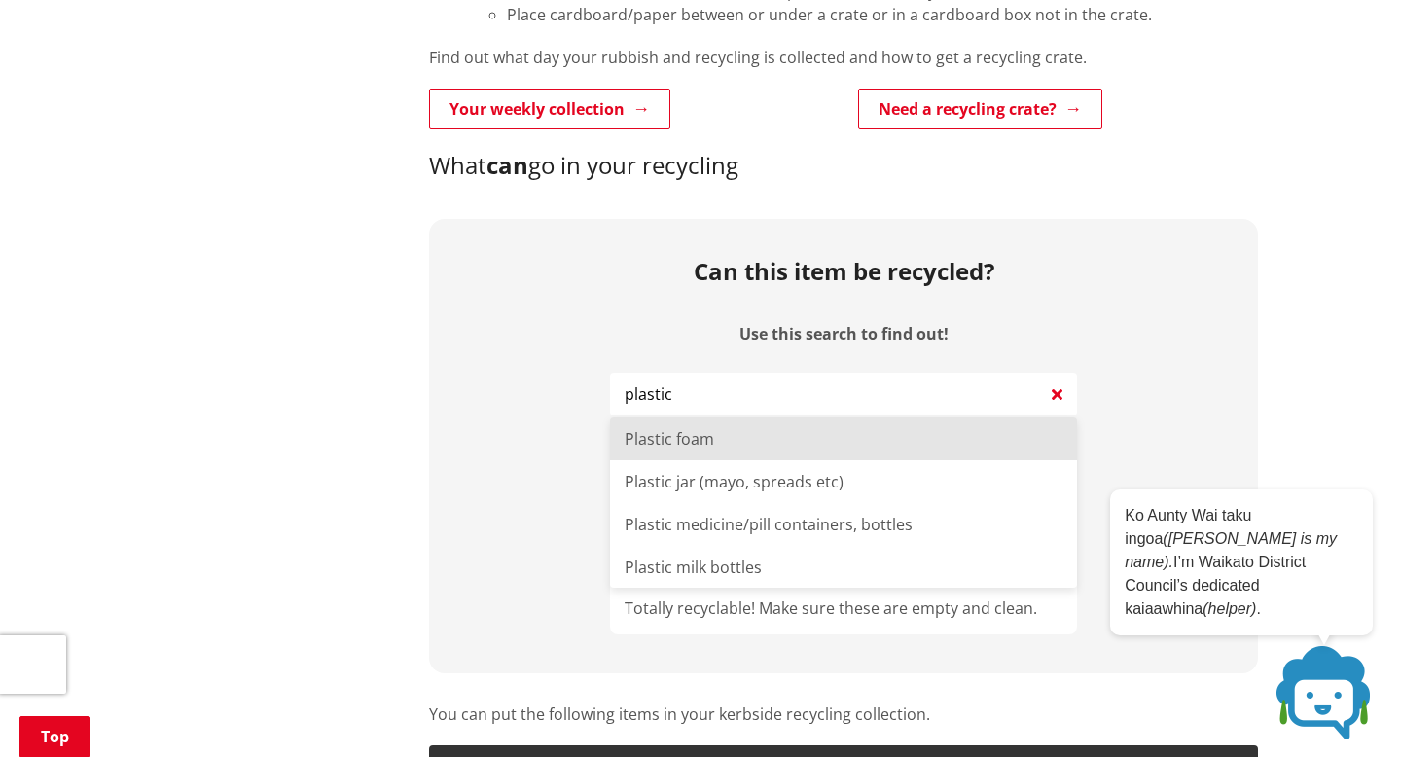
click at [949, 456] on li "Plastic foam" at bounding box center [843, 438] width 467 height 43
type input "Plastic foam"
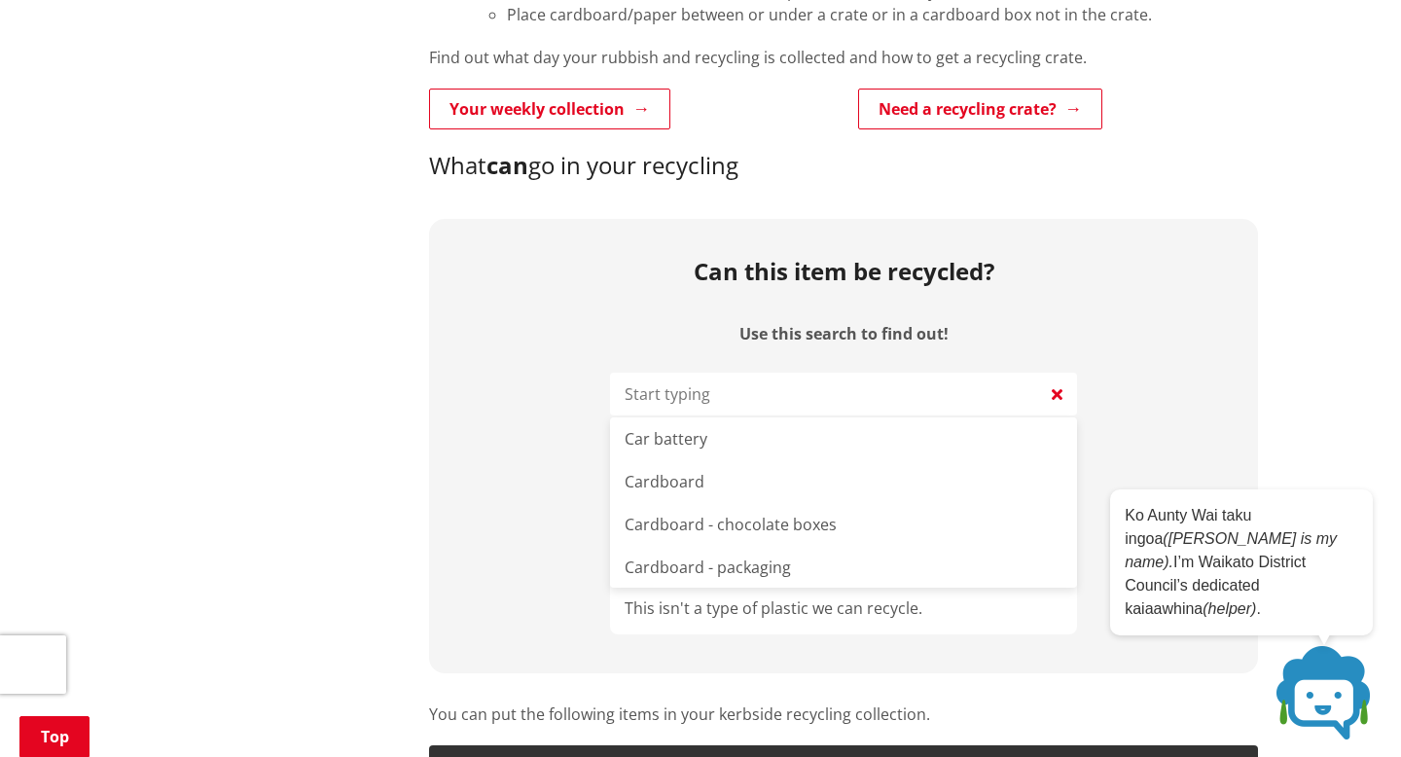
click at [843, 393] on input "Use this search to find out!" at bounding box center [843, 394] width 467 height 43
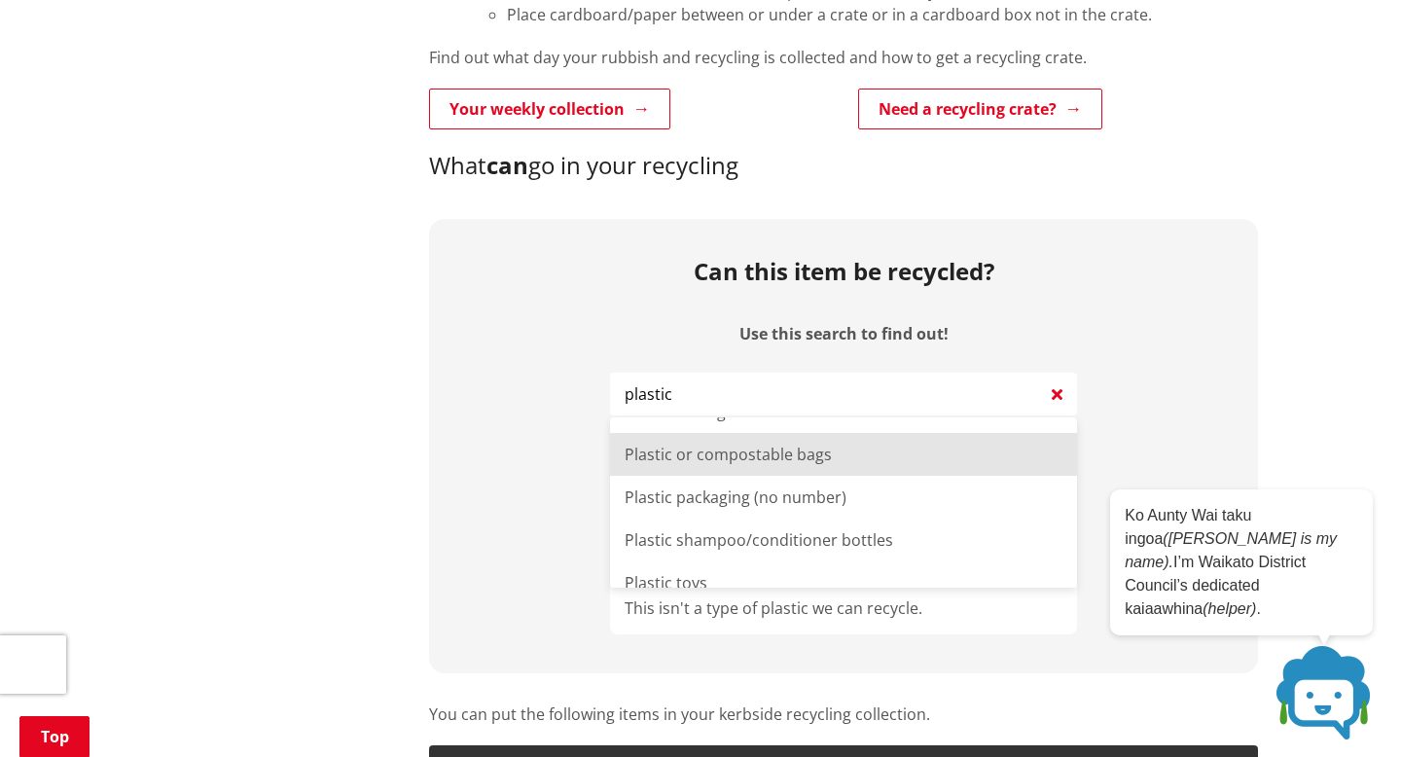
scroll to position [1778, 0]
click at [816, 465] on li "Plastic packaging (no number)" at bounding box center [843, 458] width 467 height 43
type input "Plastic packaging (no number)"
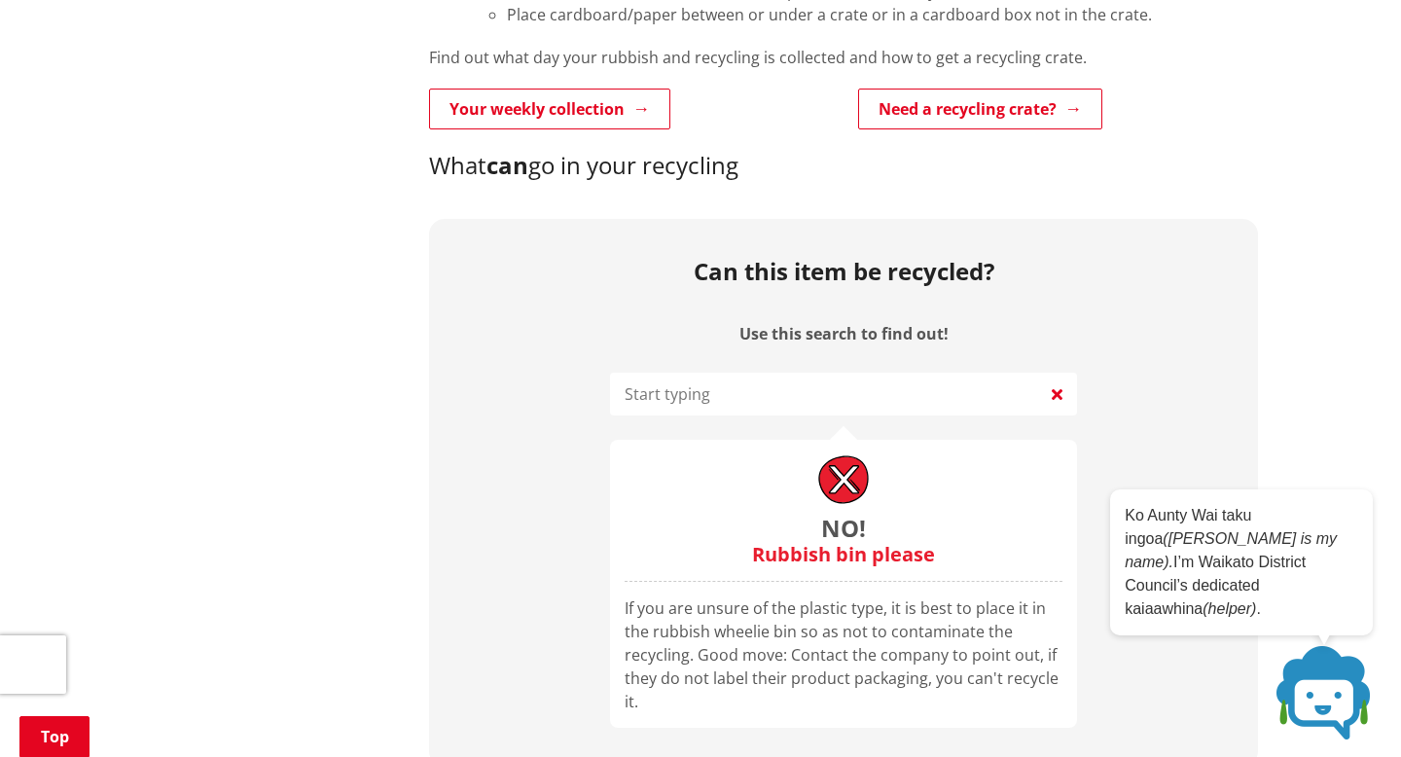
click at [854, 396] on input "Use this search to find out!" at bounding box center [843, 394] width 467 height 43
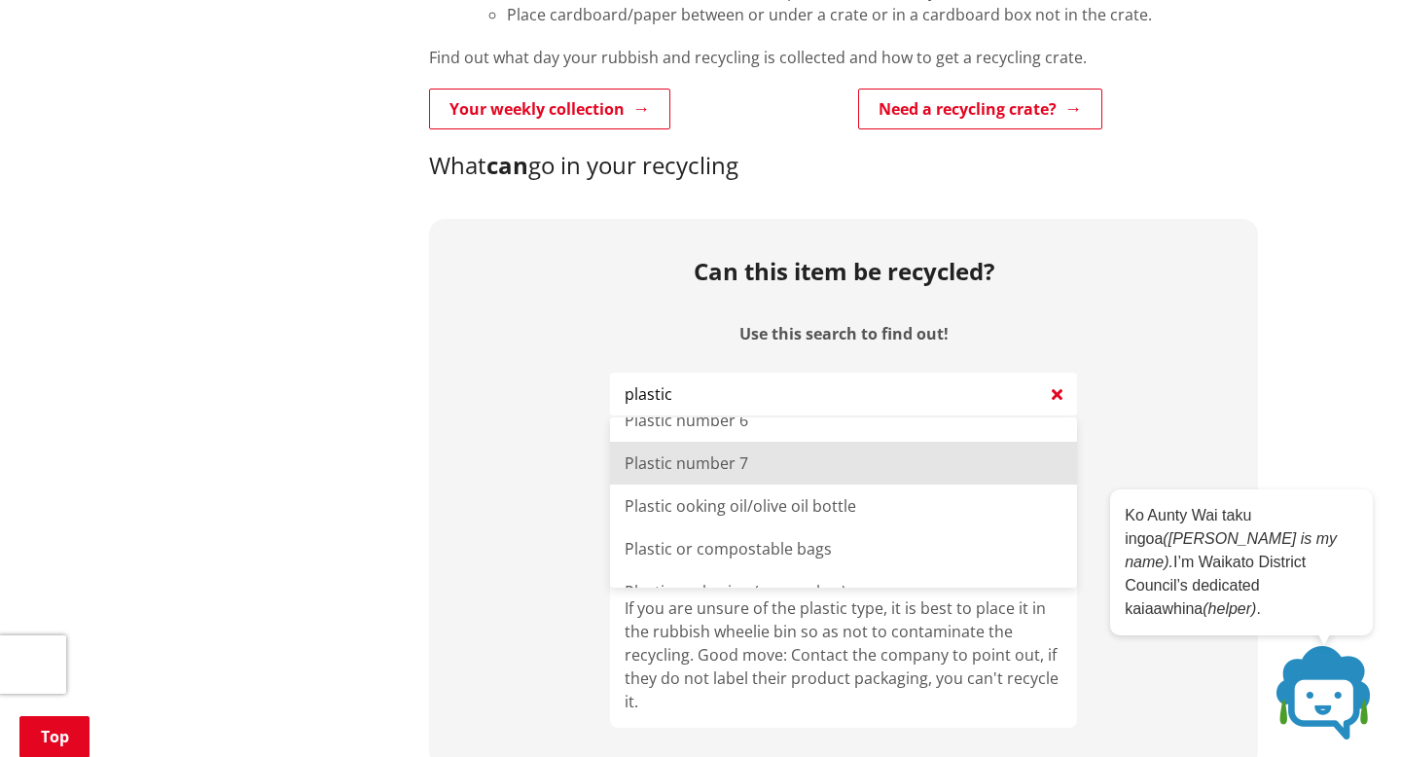
scroll to position [1650, 0]
click at [861, 478] on li "Plastic number 7" at bounding box center [843, 458] width 467 height 43
type input "Plastic number 7"
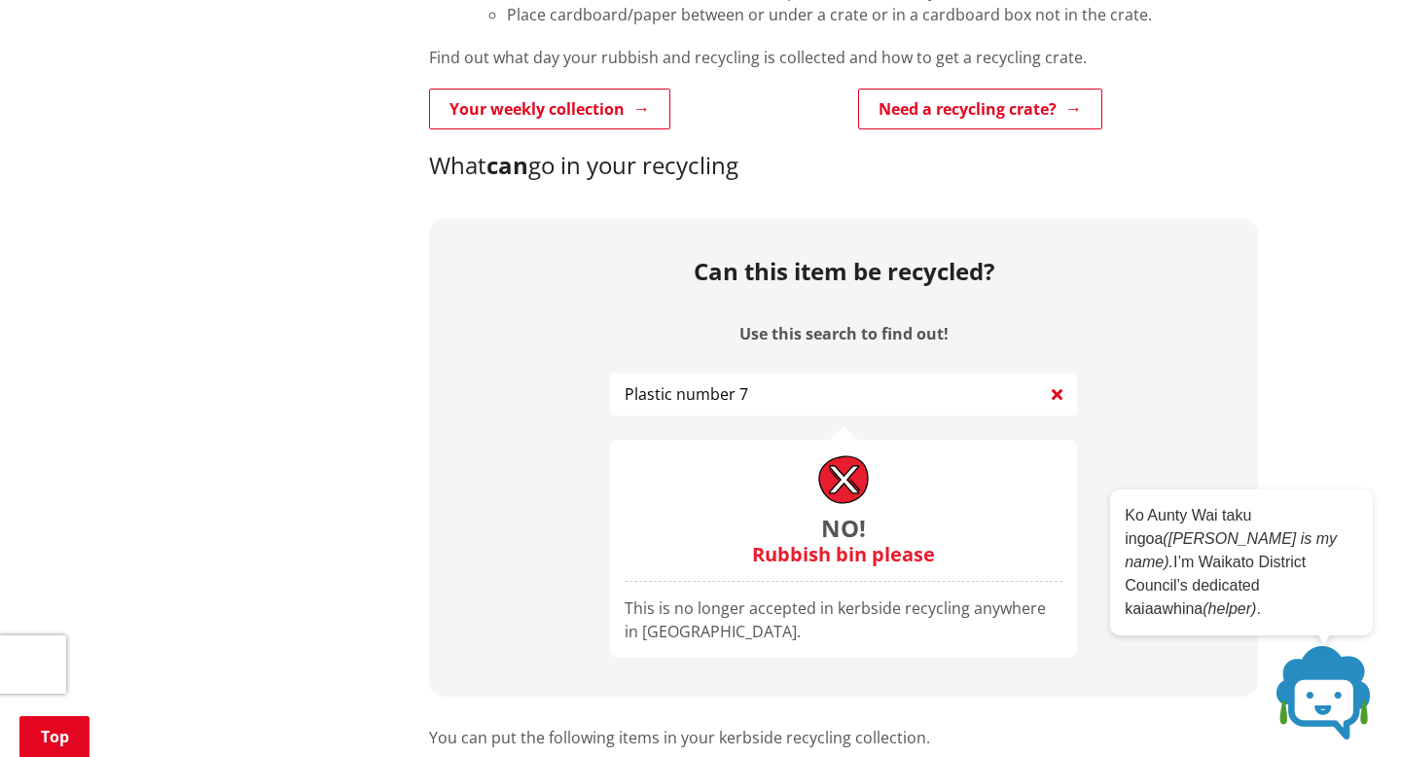
click at [862, 424] on div "Can this item be recycled? Use this search to find out! Plastic number 7 No! Ru…" at bounding box center [843, 458] width 829 height 478
click at [862, 404] on input "Use this search to find out!" at bounding box center [843, 394] width 467 height 43
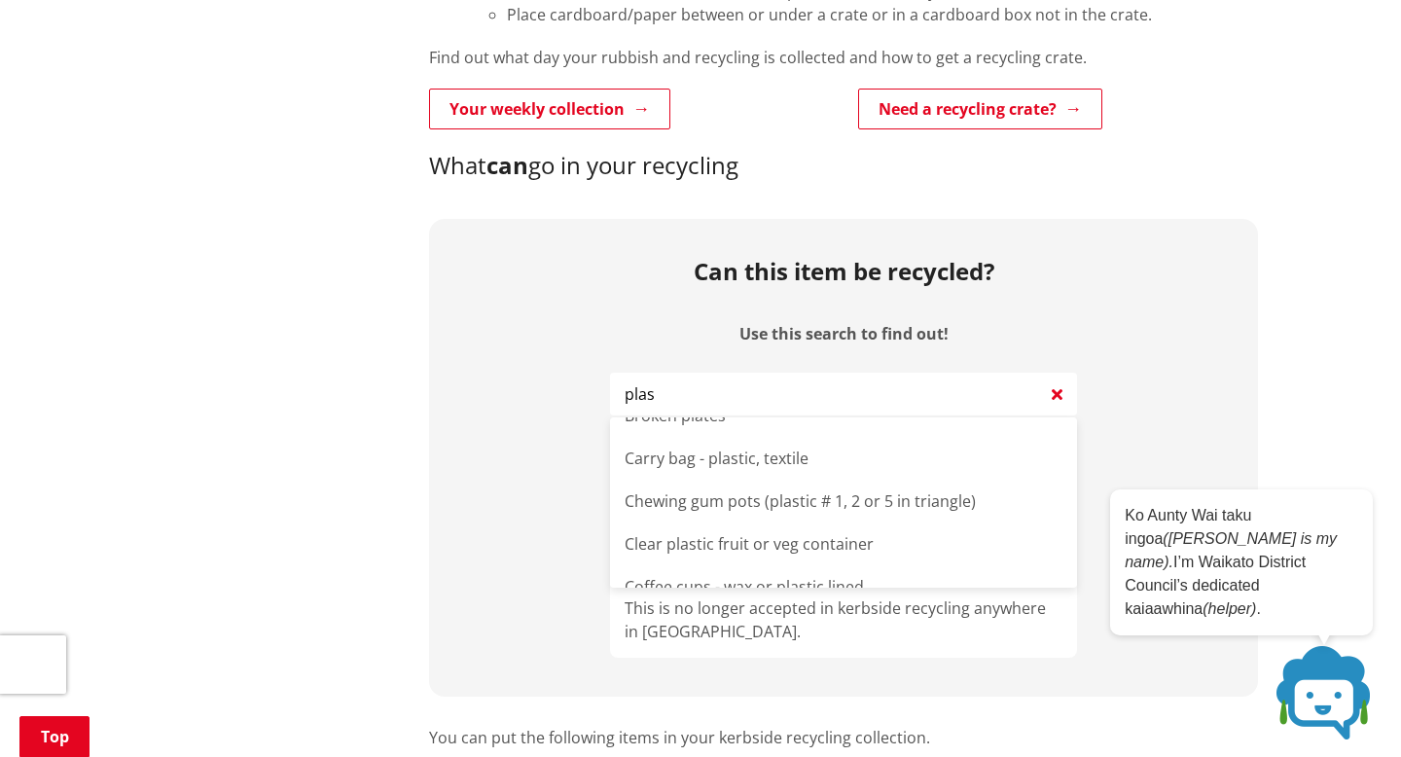
scroll to position [66, 0]
type input "Baked goods tray and lid (plastic #1, 2 or 5 in triangle)"
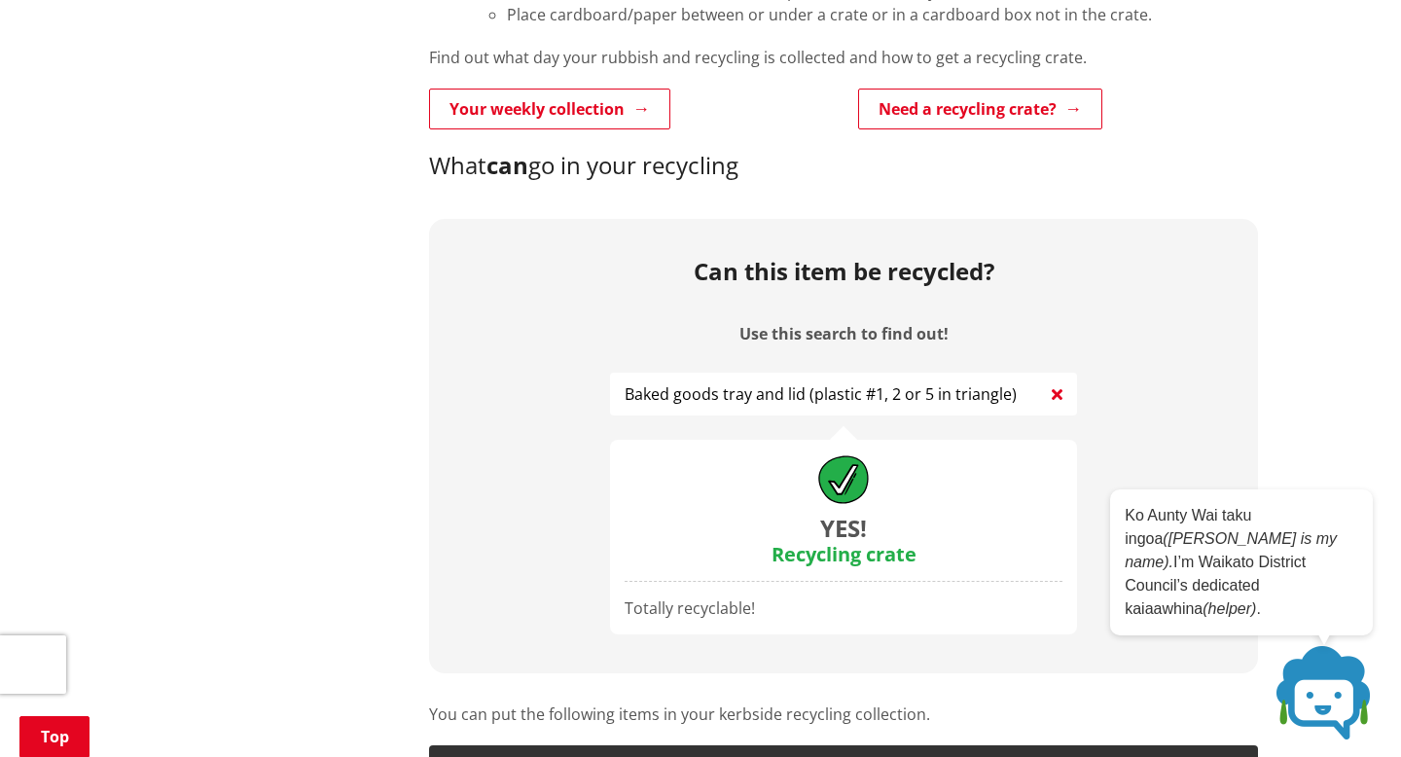
click at [1061, 389] on icon at bounding box center [1056, 393] width 11 height 23
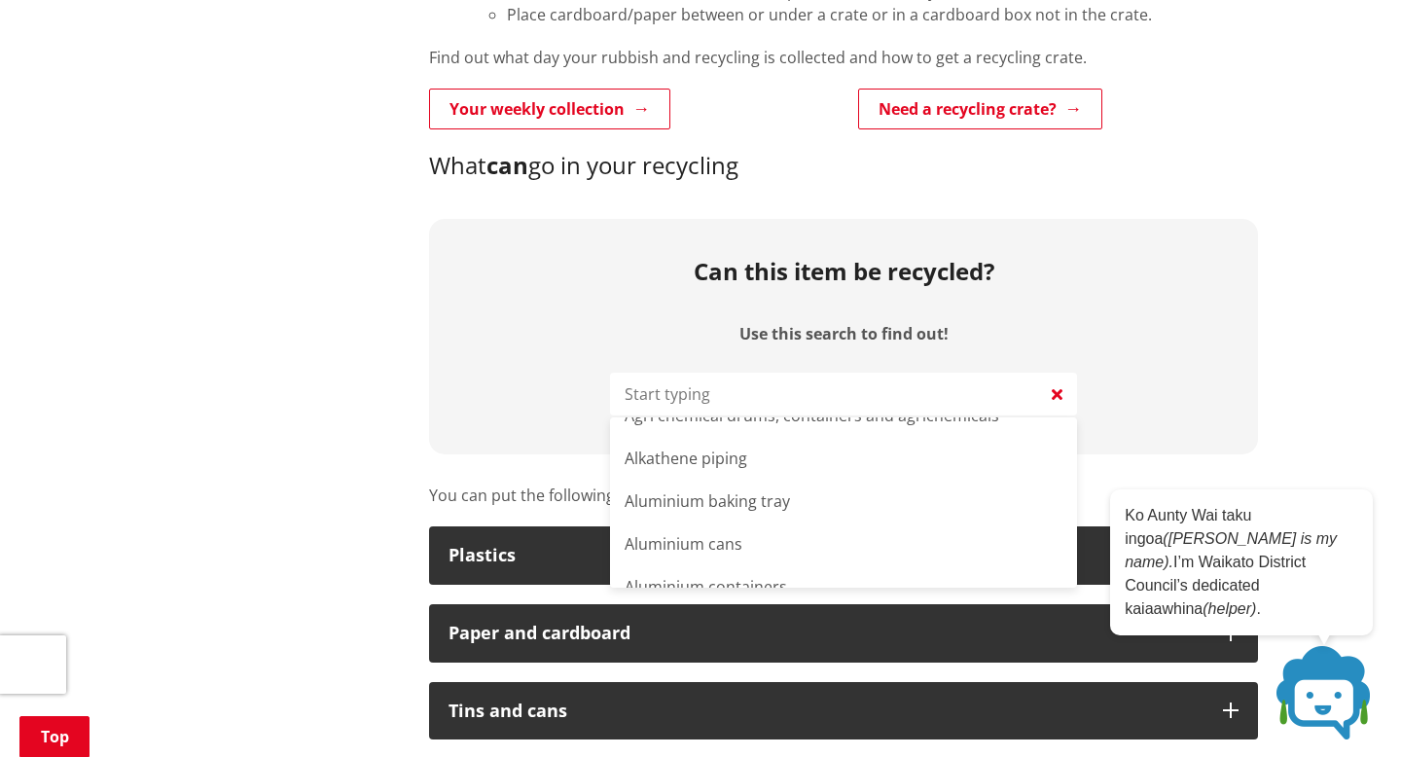
click at [1028, 394] on input "Use this search to find out!" at bounding box center [843, 394] width 467 height 43
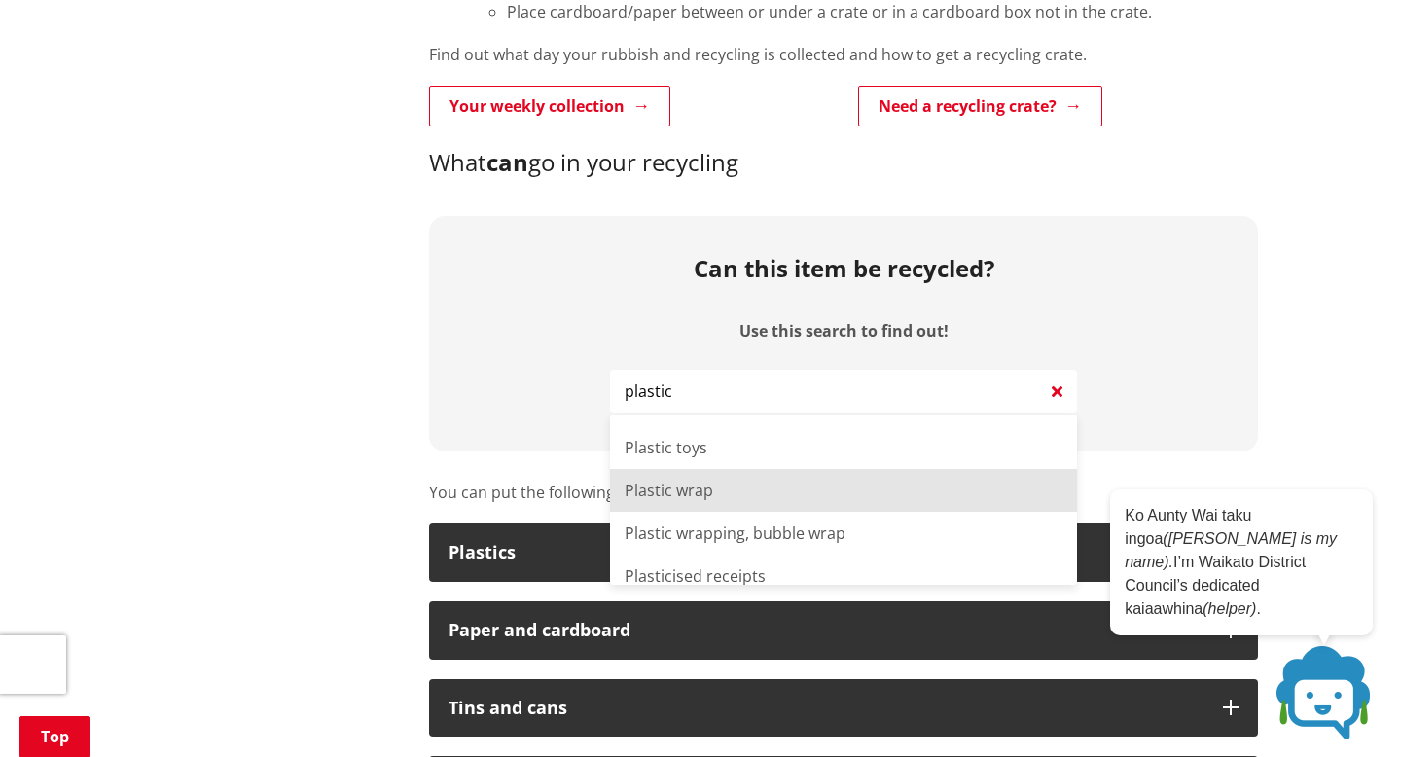
scroll to position [1873, 0]
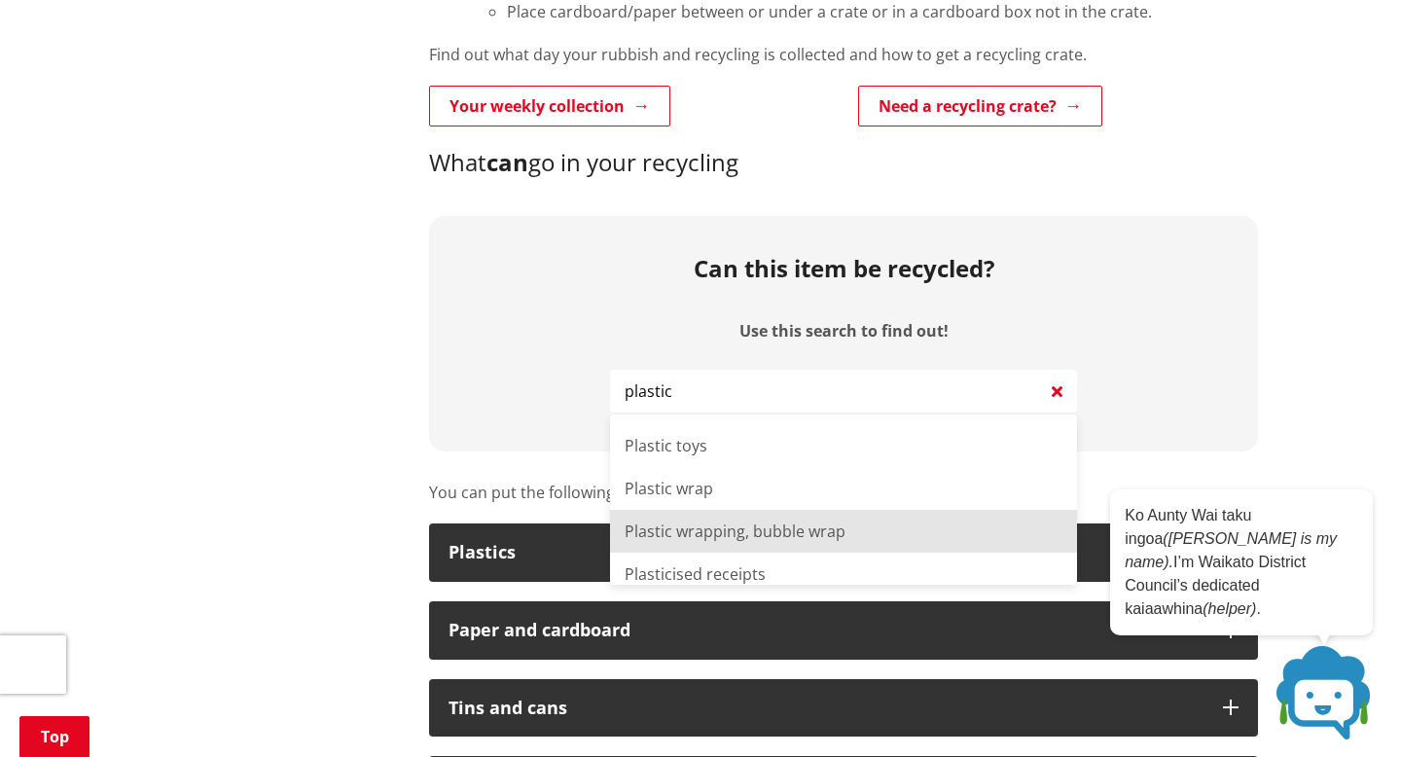
click at [962, 526] on li "Plastic wrapping, bubble wrap" at bounding box center [843, 531] width 467 height 43
type input "Plastic wrapping, bubble wrap"
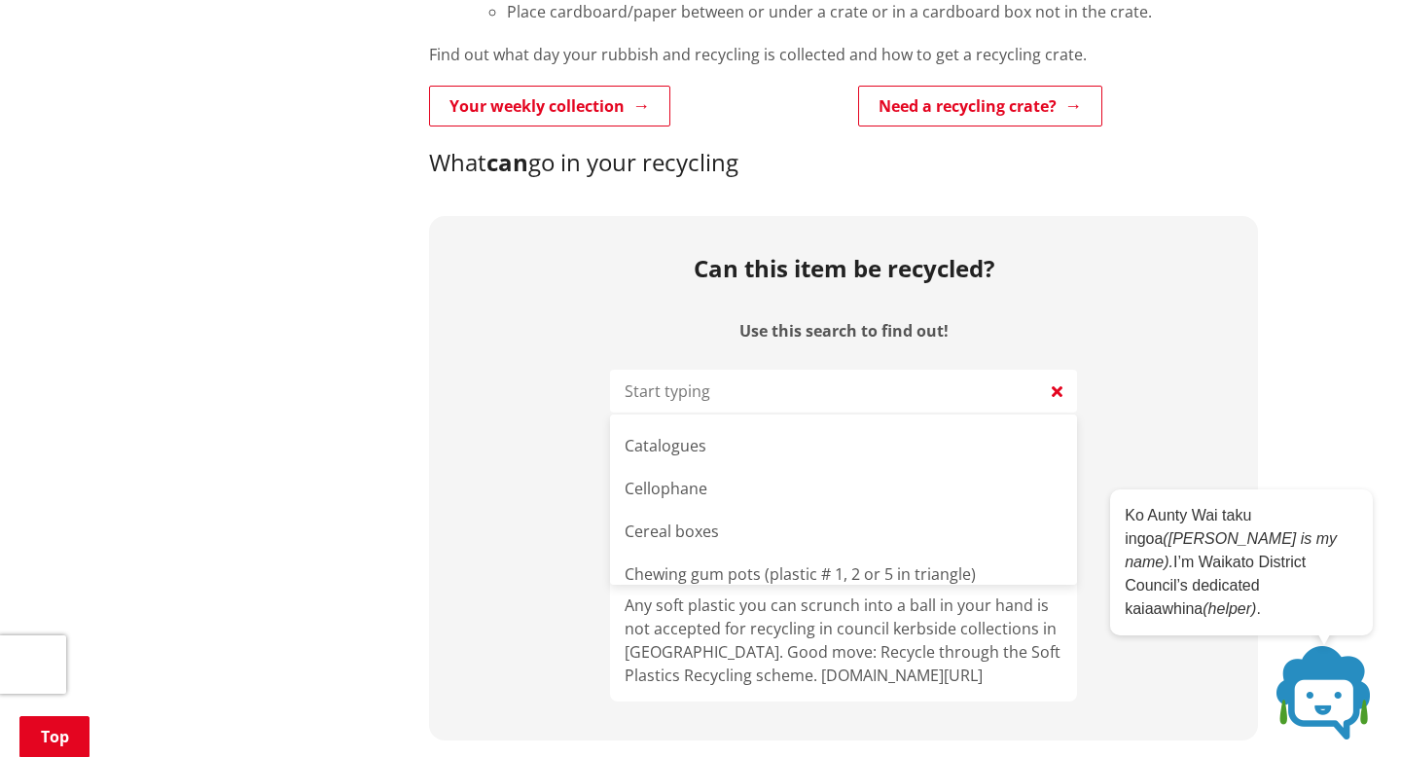
click at [1017, 402] on input "Use this search to find out!" at bounding box center [843, 391] width 467 height 43
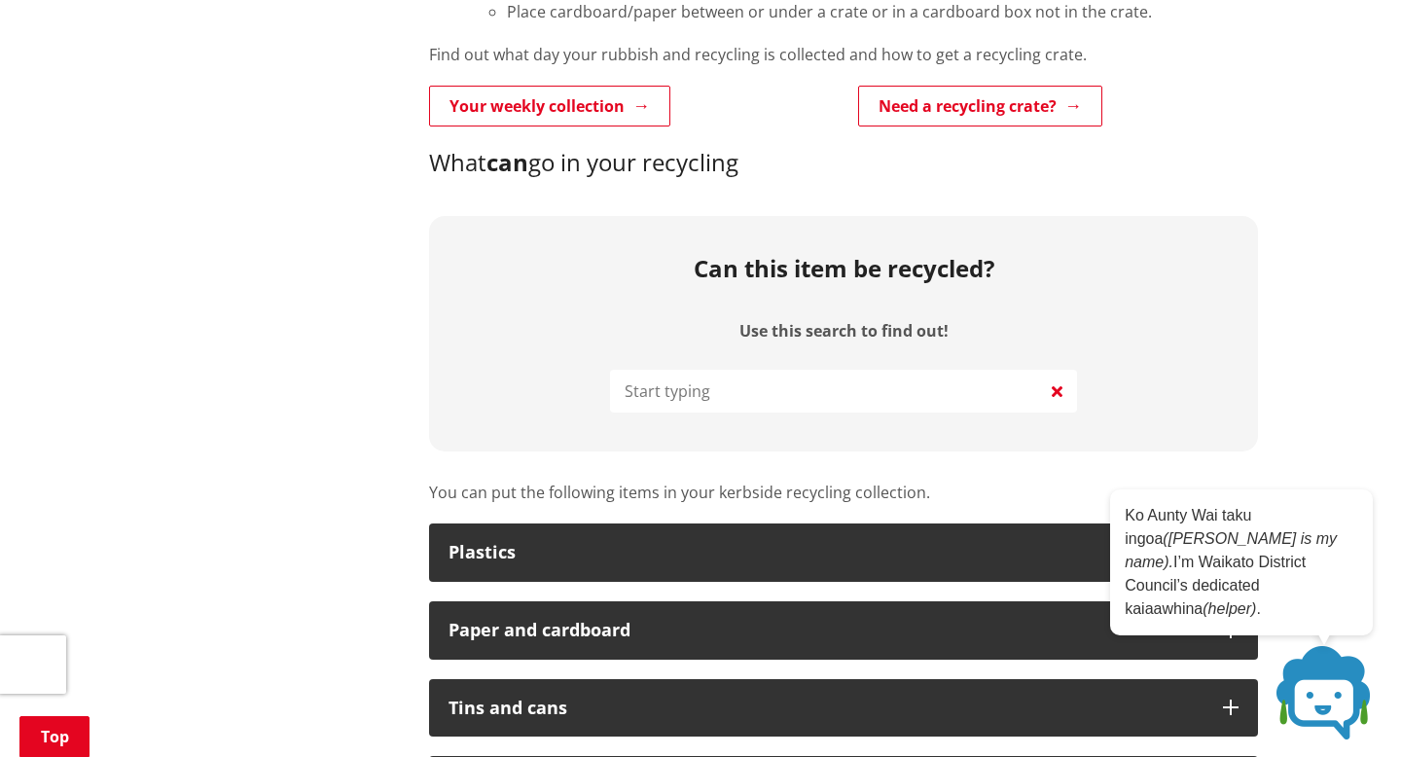
click at [1053, 397] on icon at bounding box center [1056, 390] width 11 height 23
click at [1359, 511] on icon at bounding box center [1358, 506] width 10 height 10
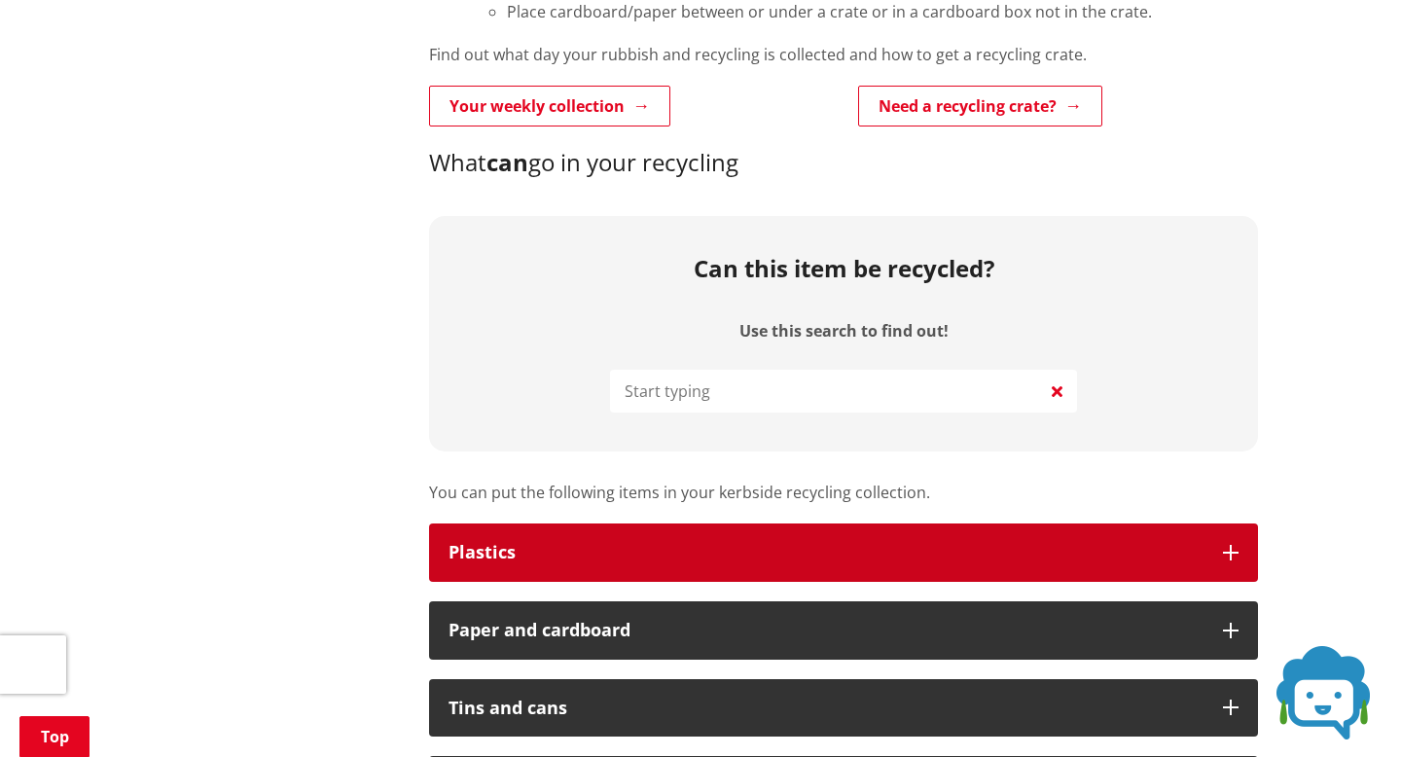
click at [1225, 540] on button "Plastics" at bounding box center [843, 552] width 829 height 58
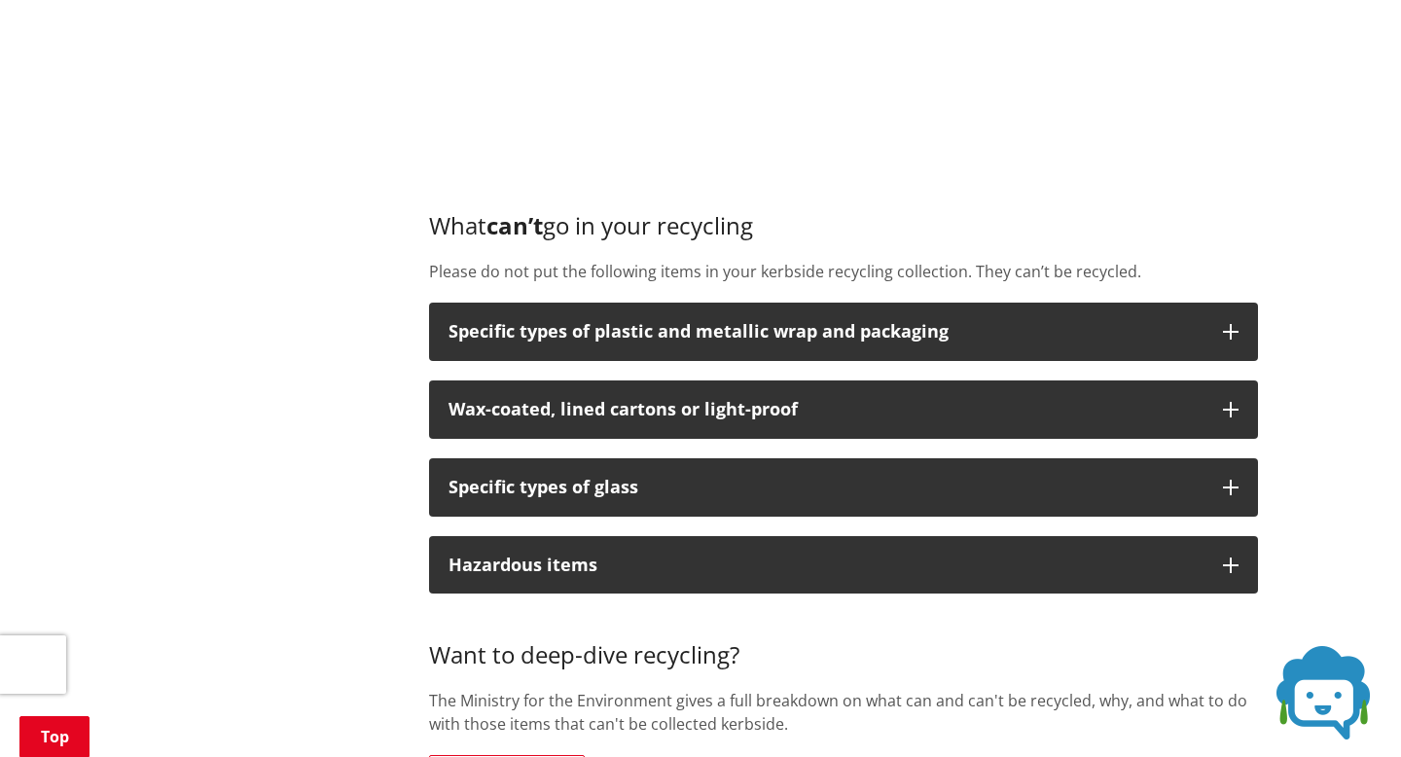
scroll to position [2153, 0]
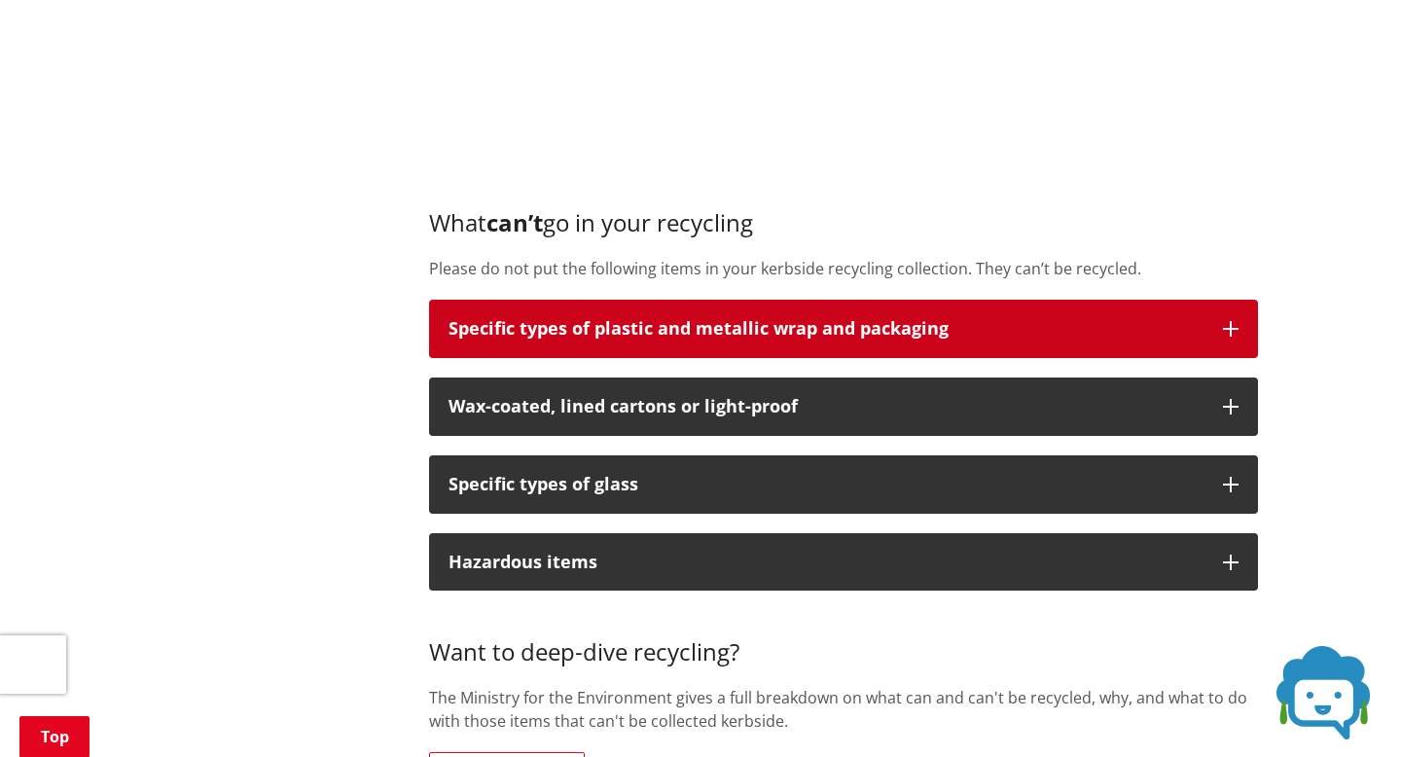
click at [1215, 326] on button "Specific types of plastic and metallic wrap and packaging" at bounding box center [843, 329] width 829 height 58
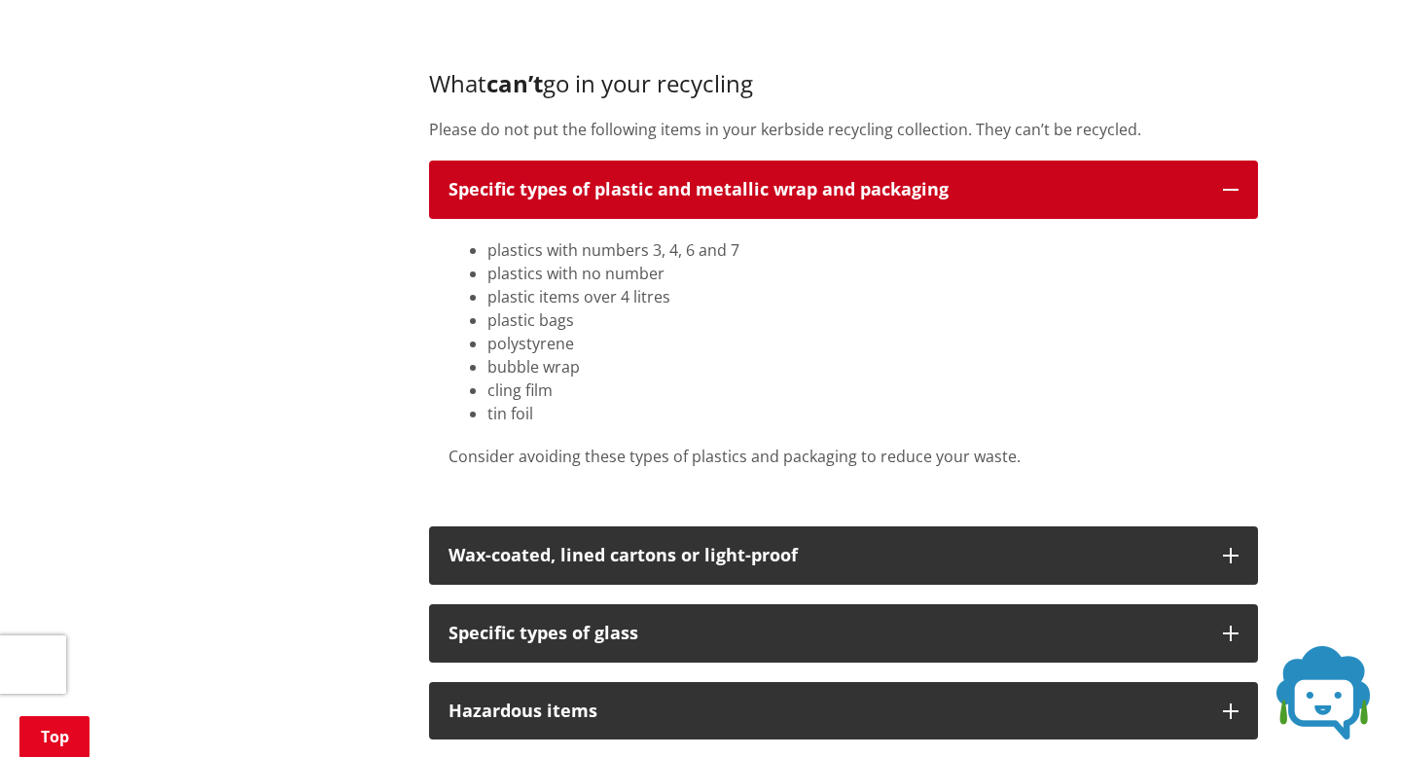
scroll to position [2311, 0]
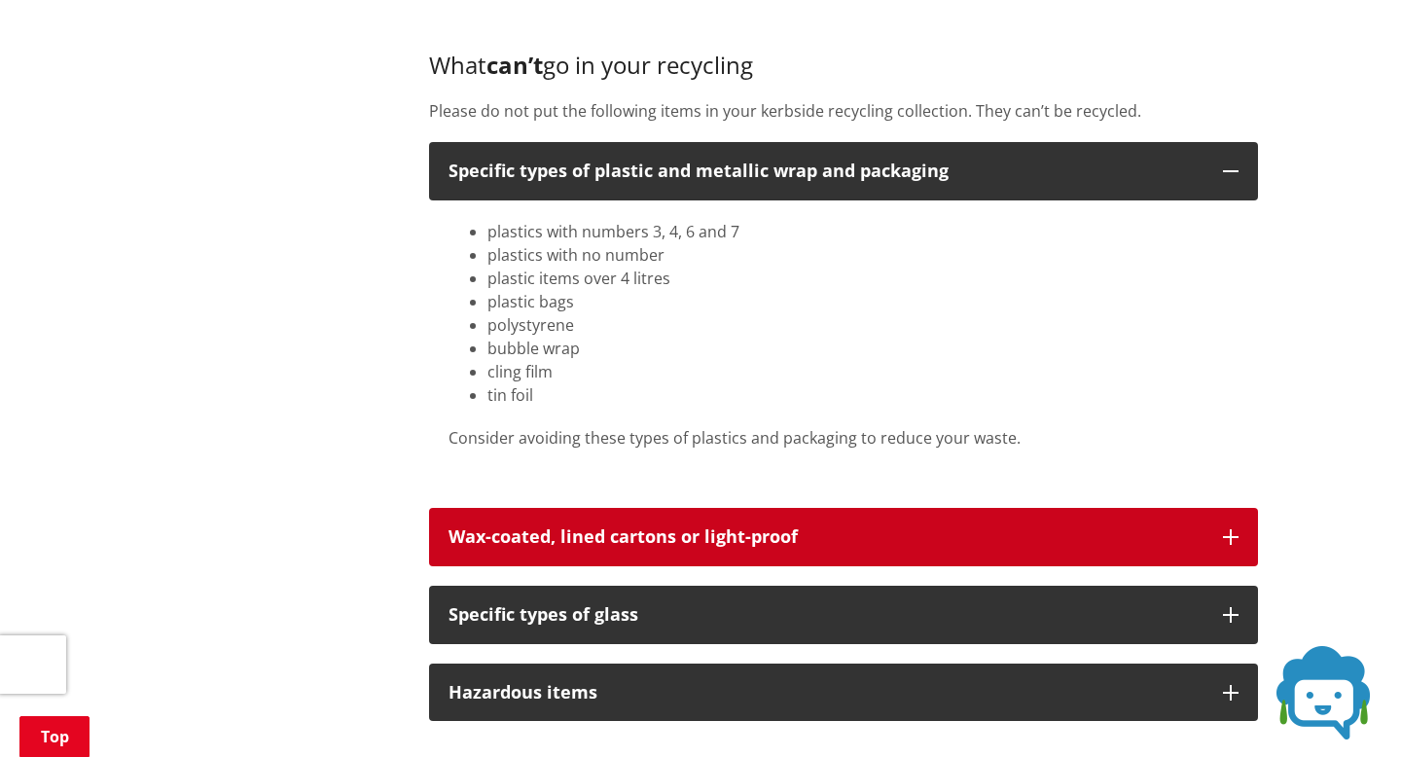
click at [582, 522] on button "Wax-coated, lined cartons or light-proof" at bounding box center [843, 537] width 829 height 58
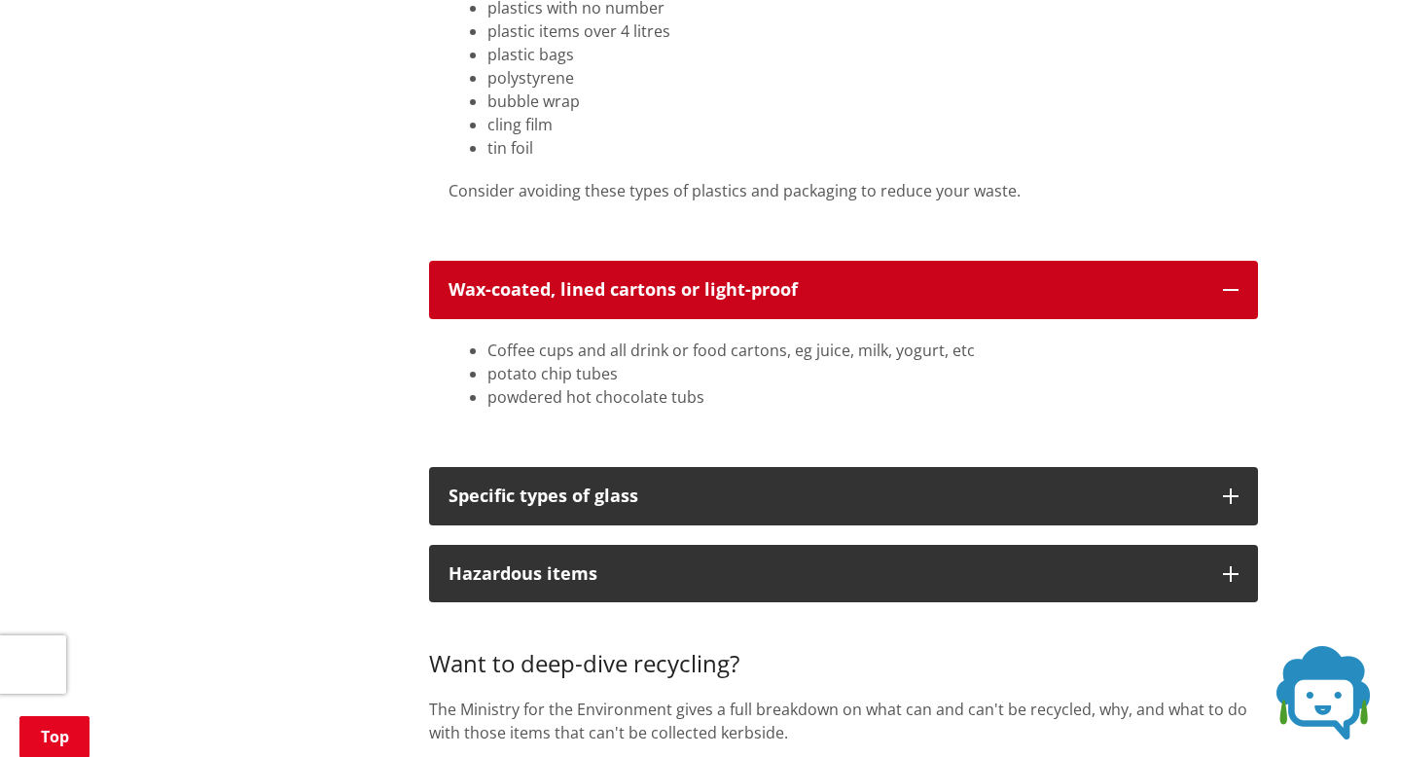
scroll to position [2560, 0]
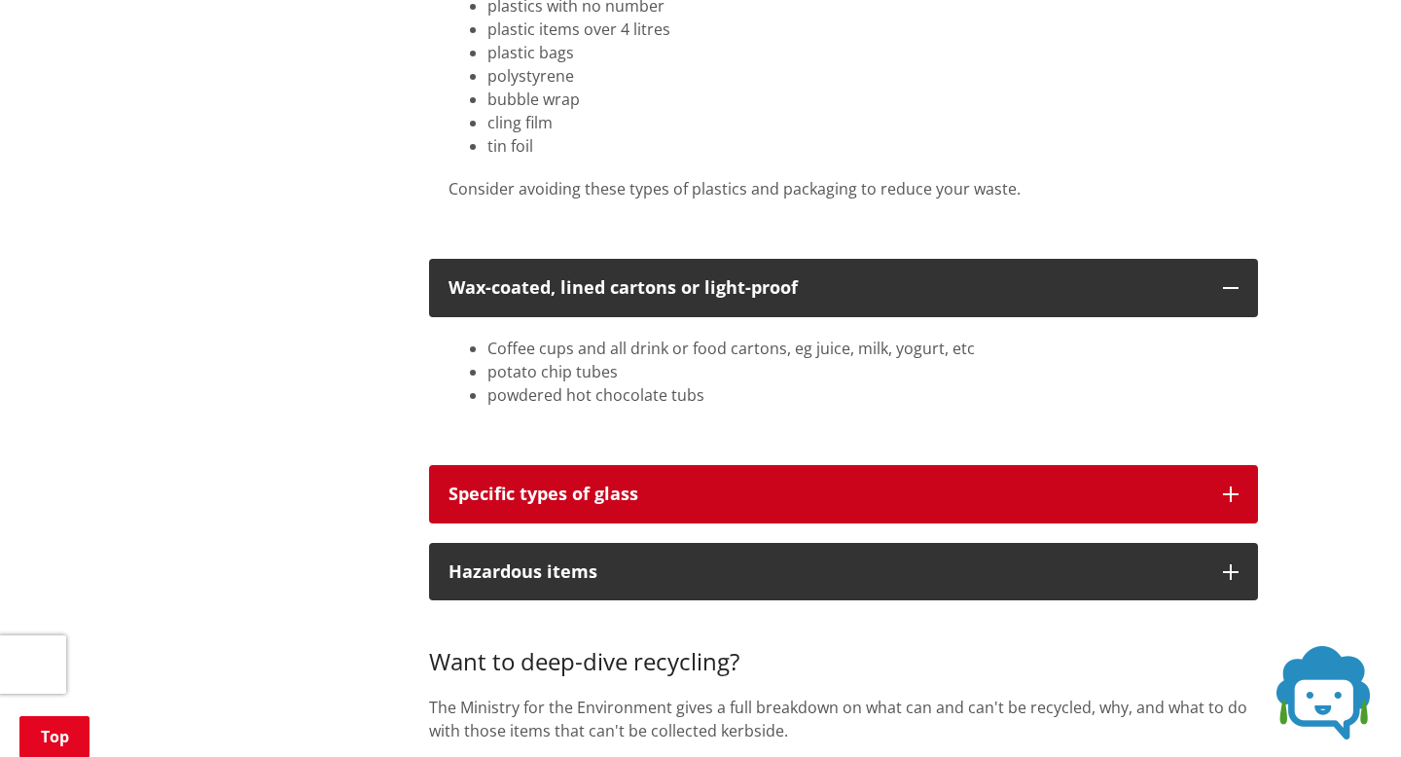
click at [606, 515] on button "Specific types of glass" at bounding box center [843, 494] width 829 height 58
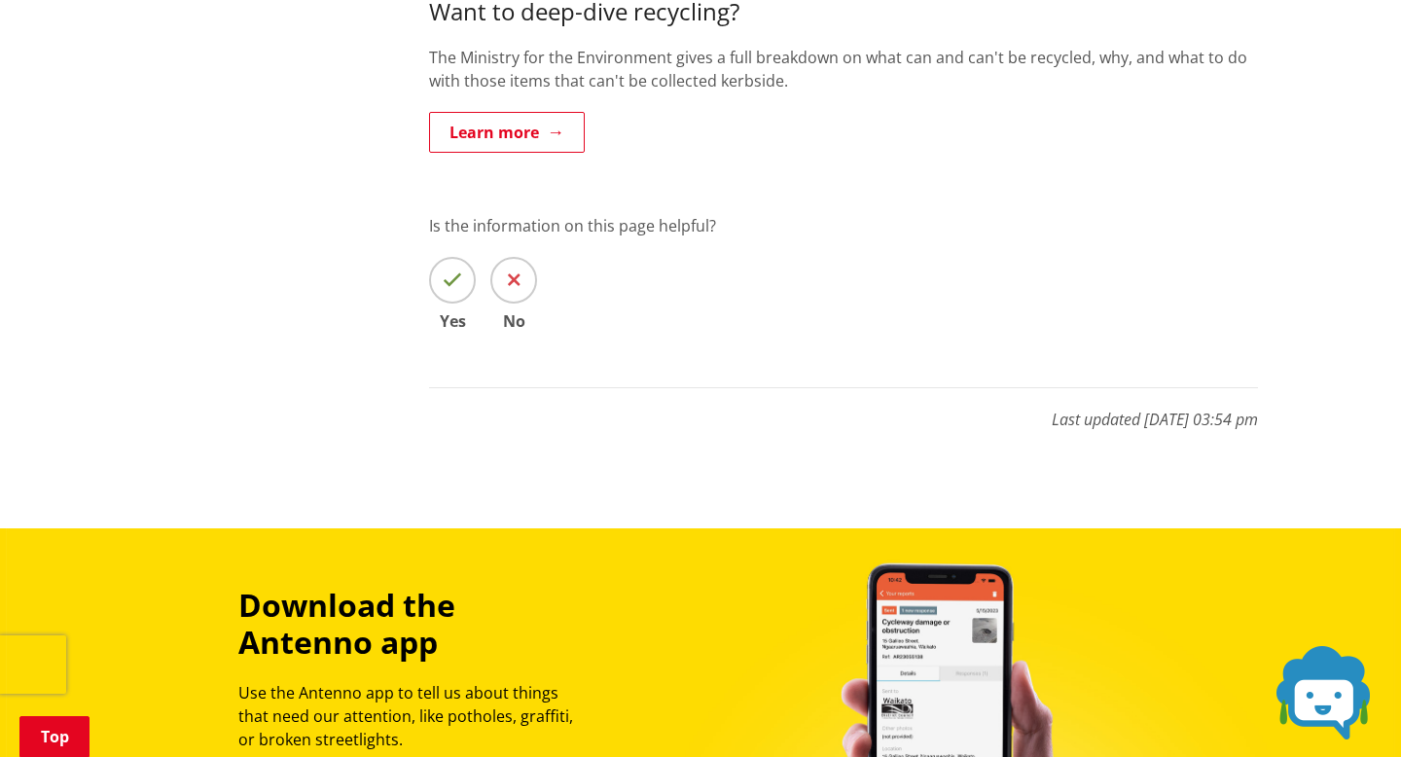
scroll to position [3602, 0]
